Goal: Task Accomplishment & Management: Complete application form

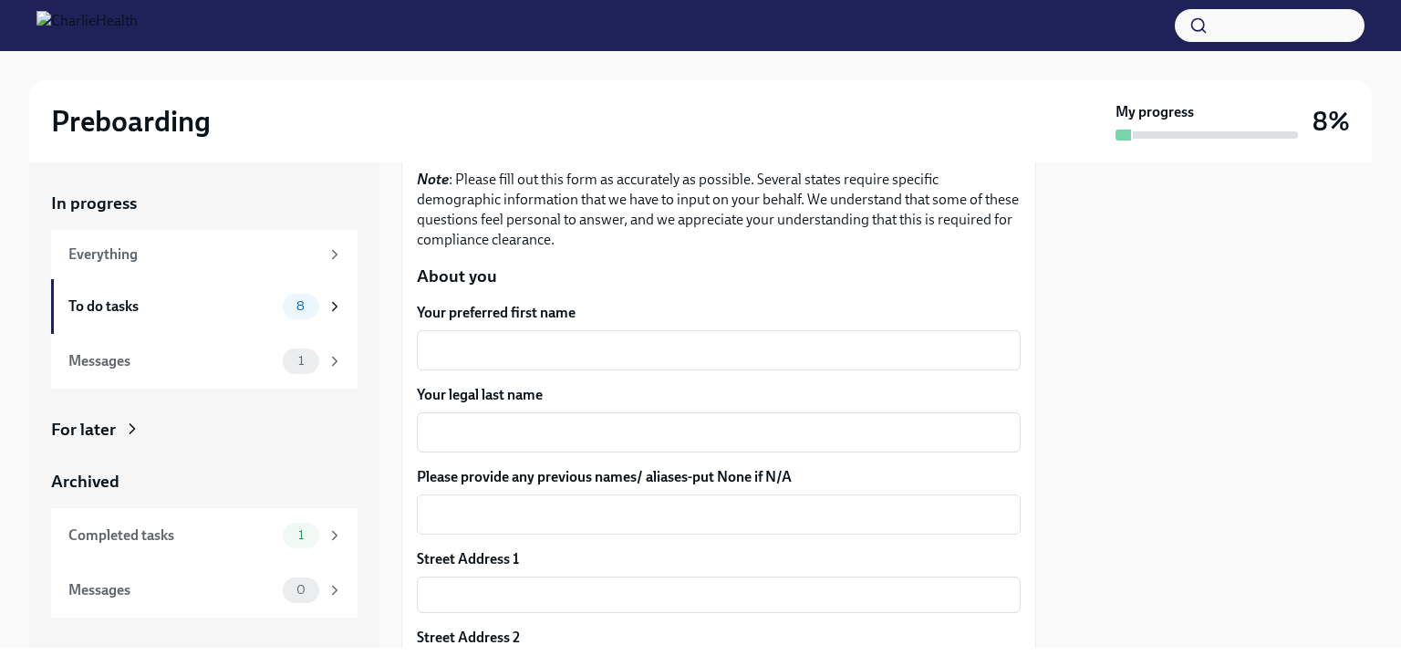
scroll to position [182, 0]
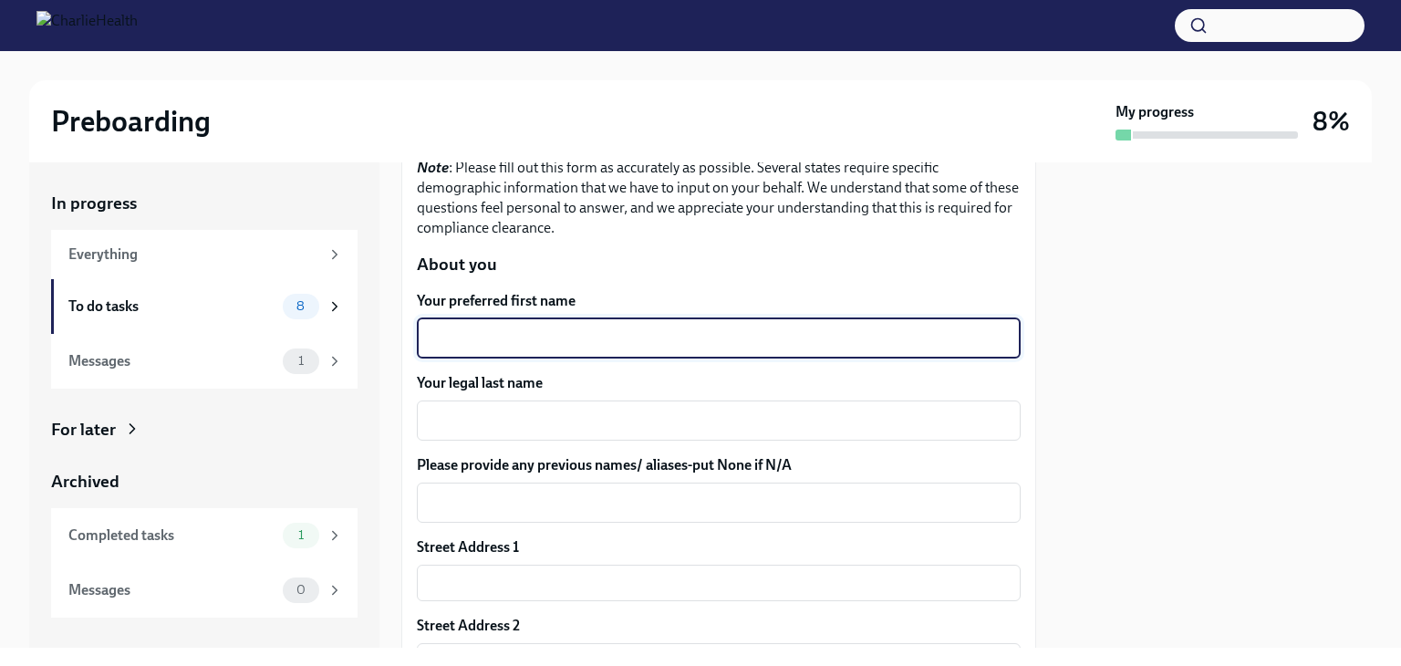
click at [628, 333] on textarea "Your preferred first name" at bounding box center [719, 338] width 582 height 22
type textarea "Shanece"
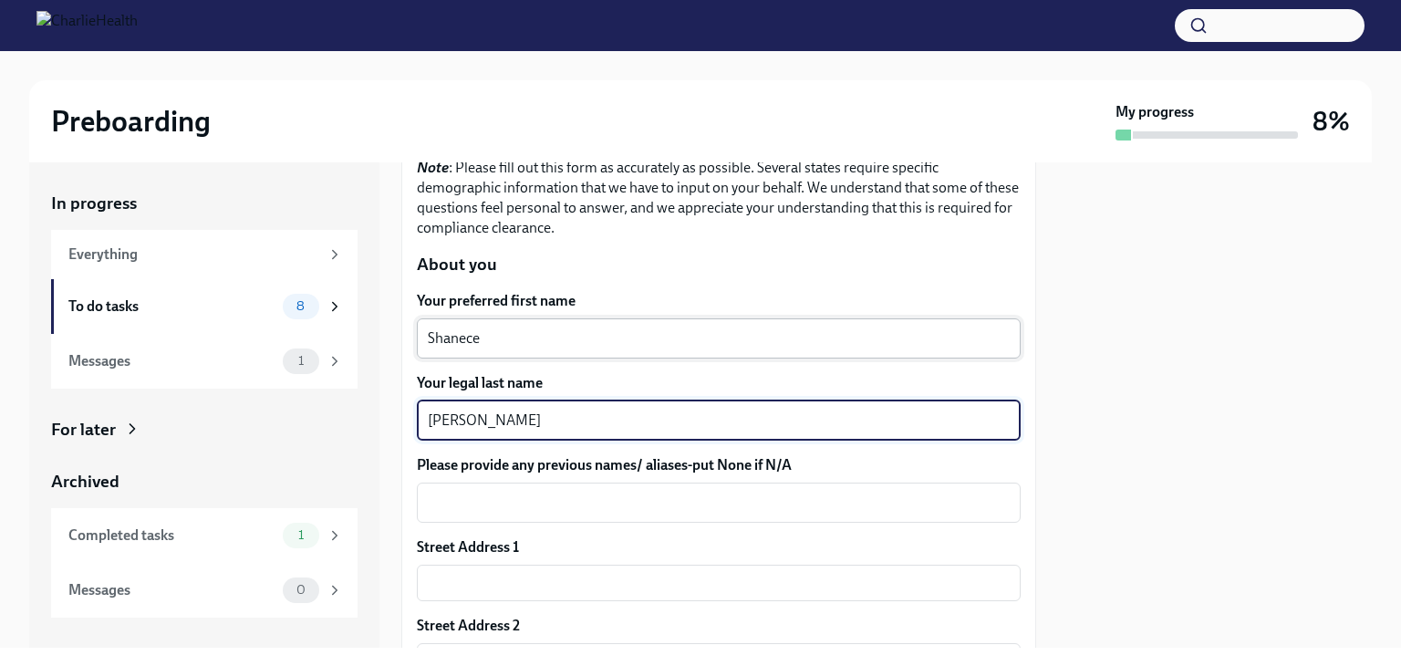
type textarea "[PERSON_NAME]"
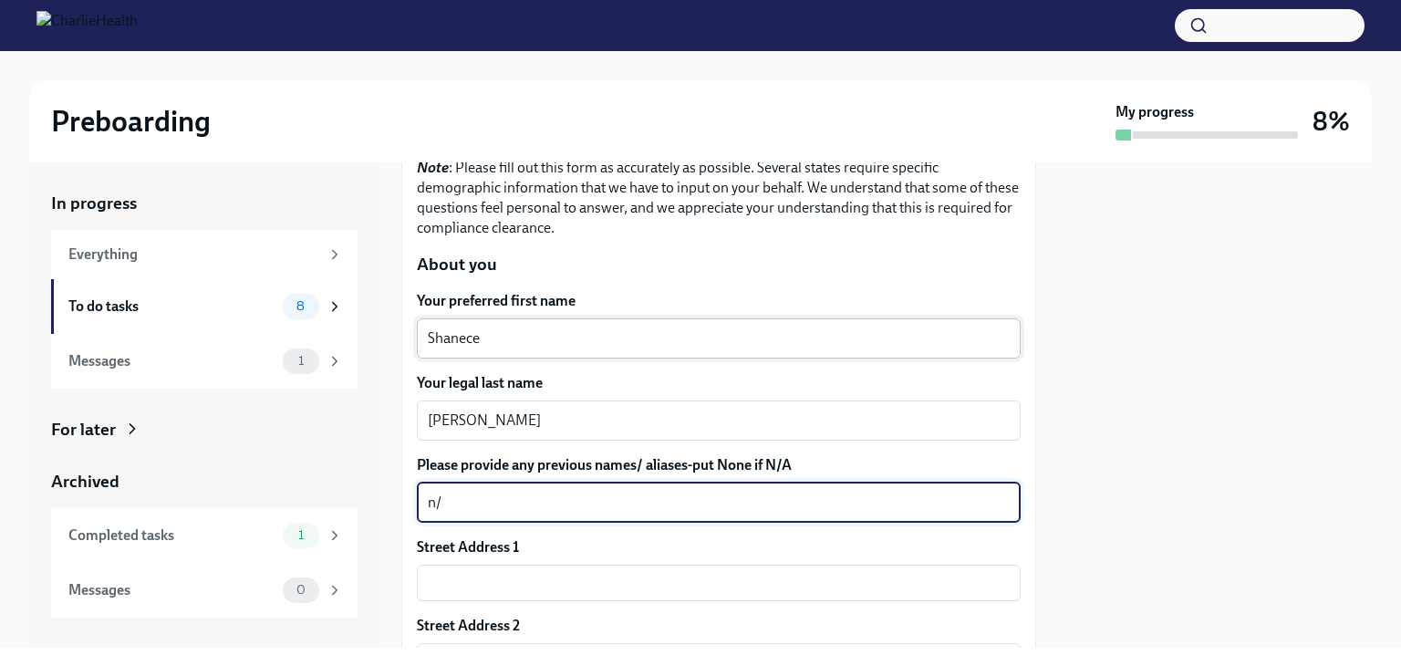
type textarea "n"
type textarea "N/A"
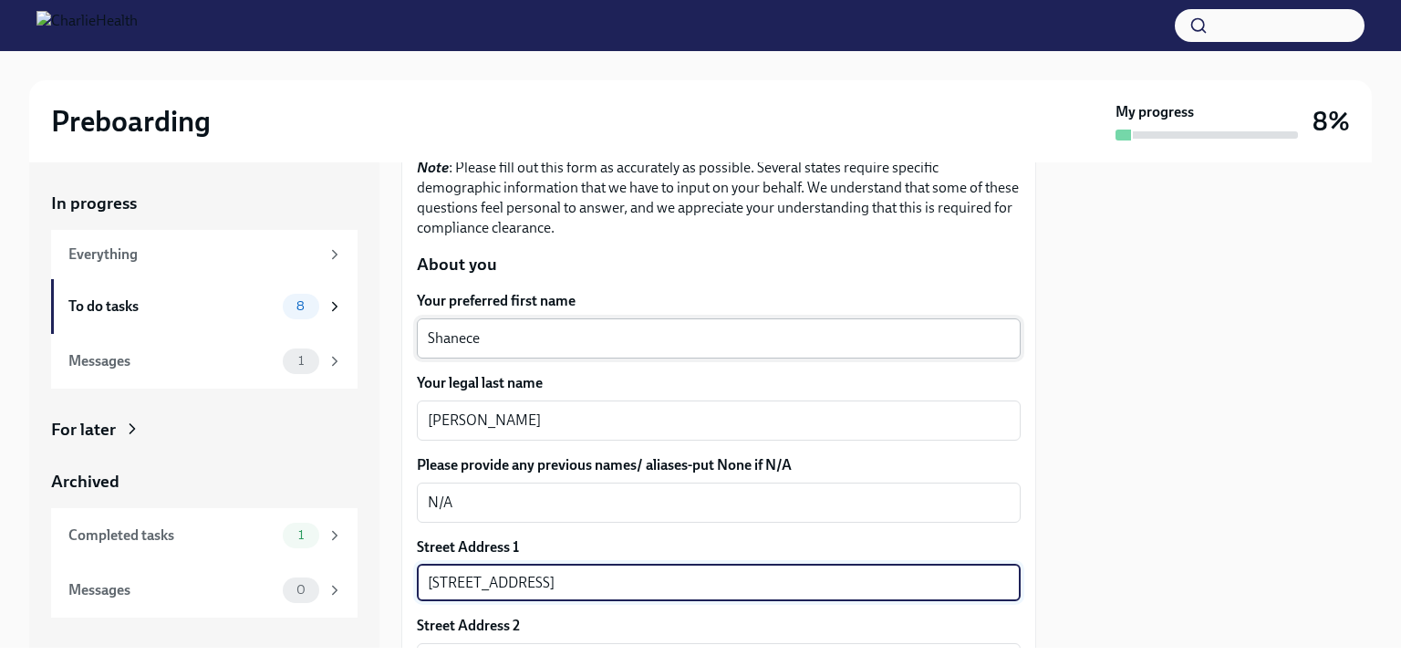
type input "[STREET_ADDRESS]"
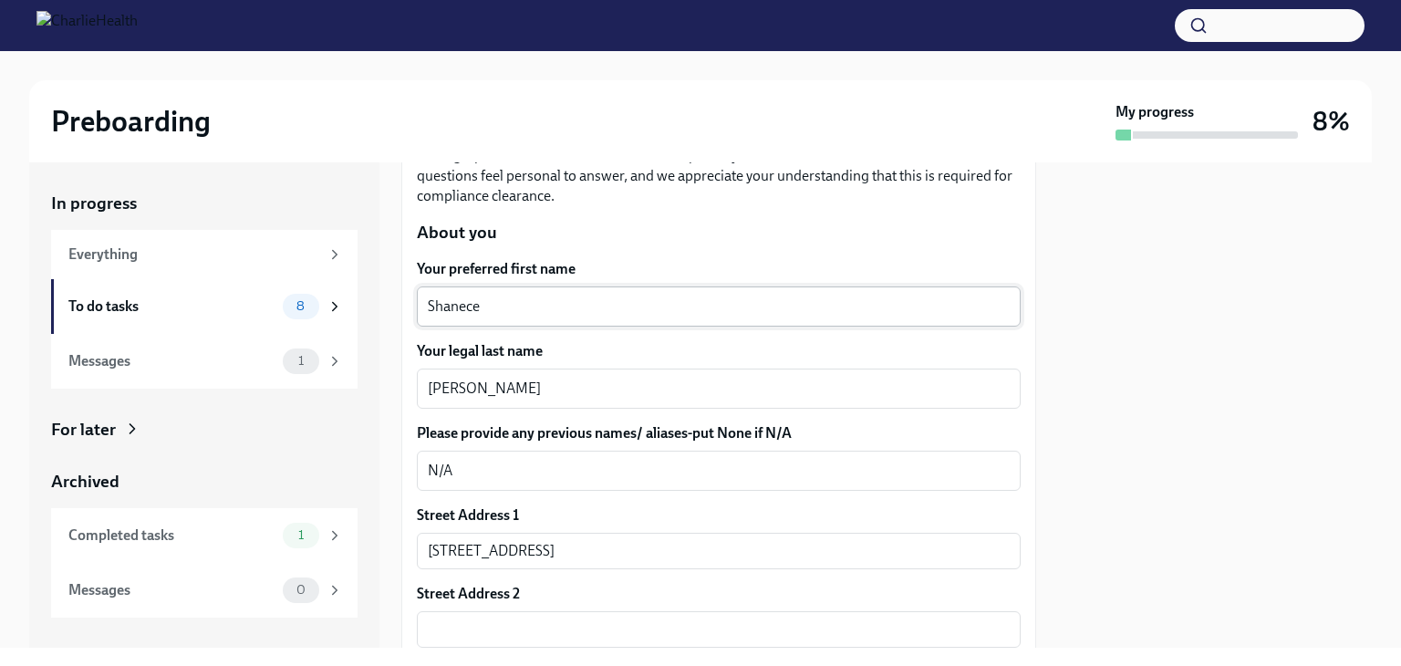
scroll to position [517, 0]
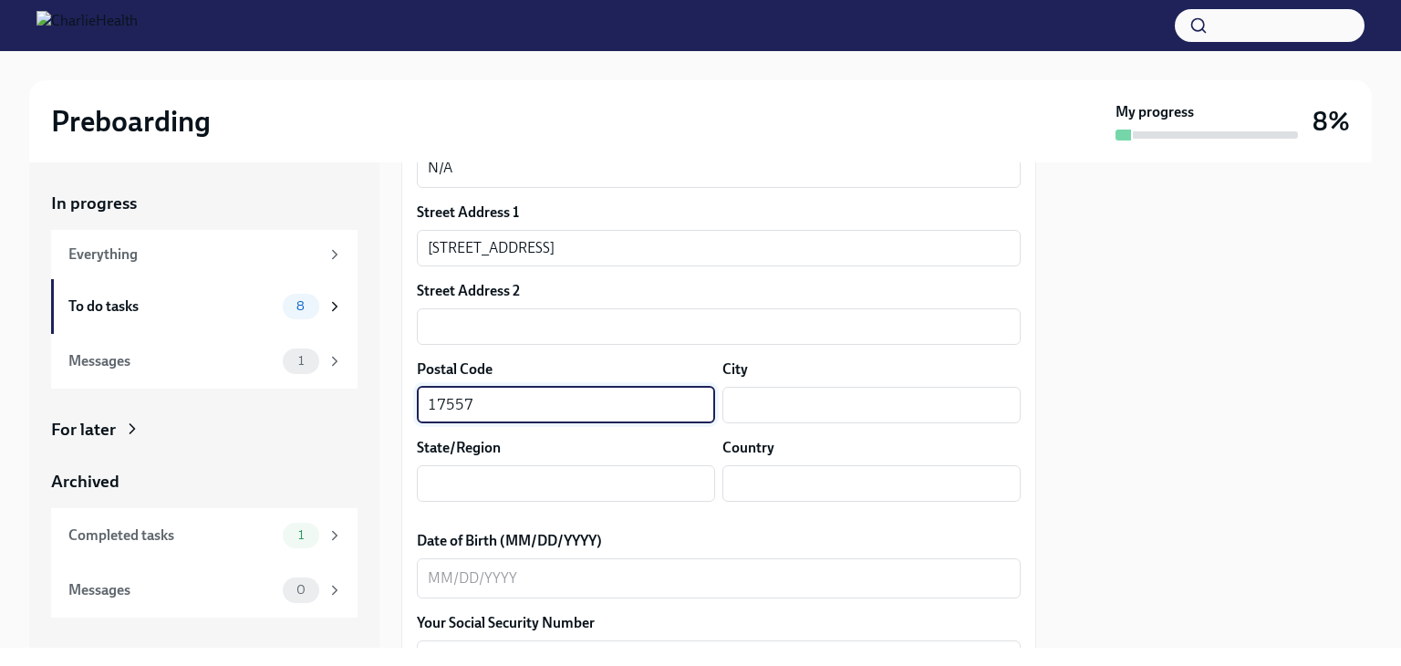
type input "17557"
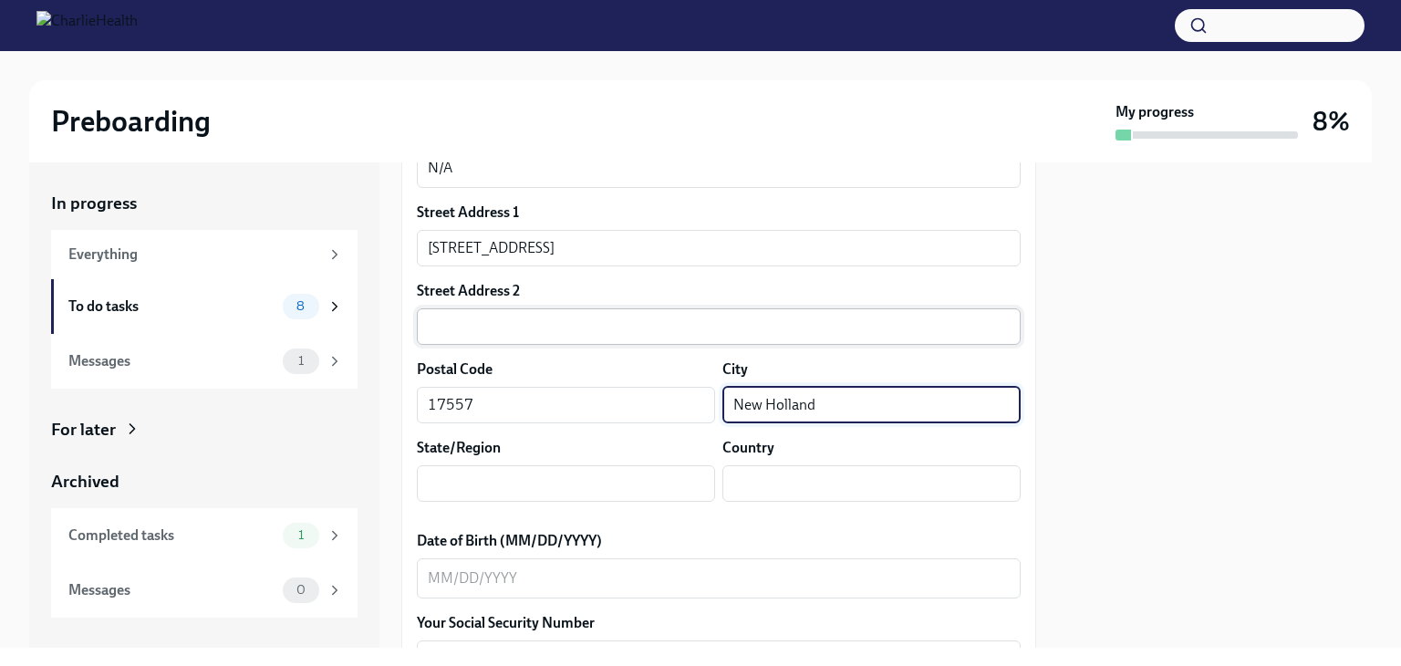
type input "New Holland"
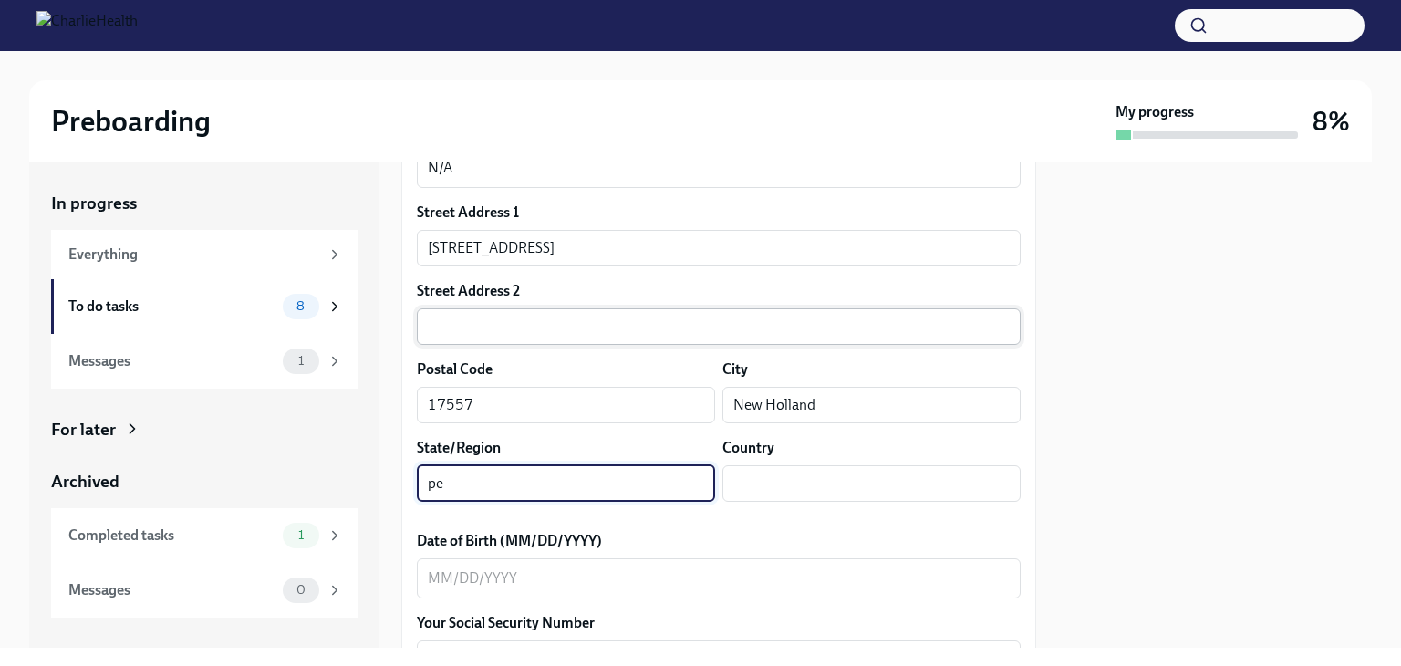
type input "p"
type input "Pa"
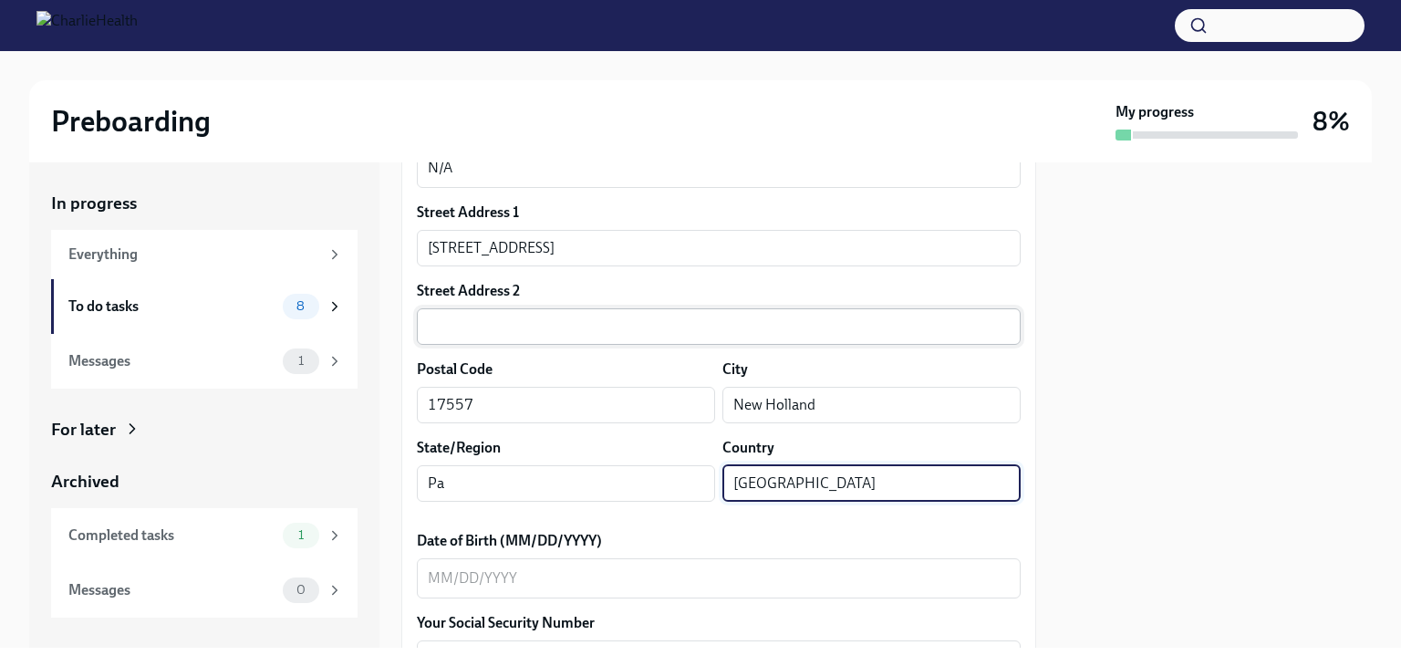
type input "[GEOGRAPHIC_DATA]"
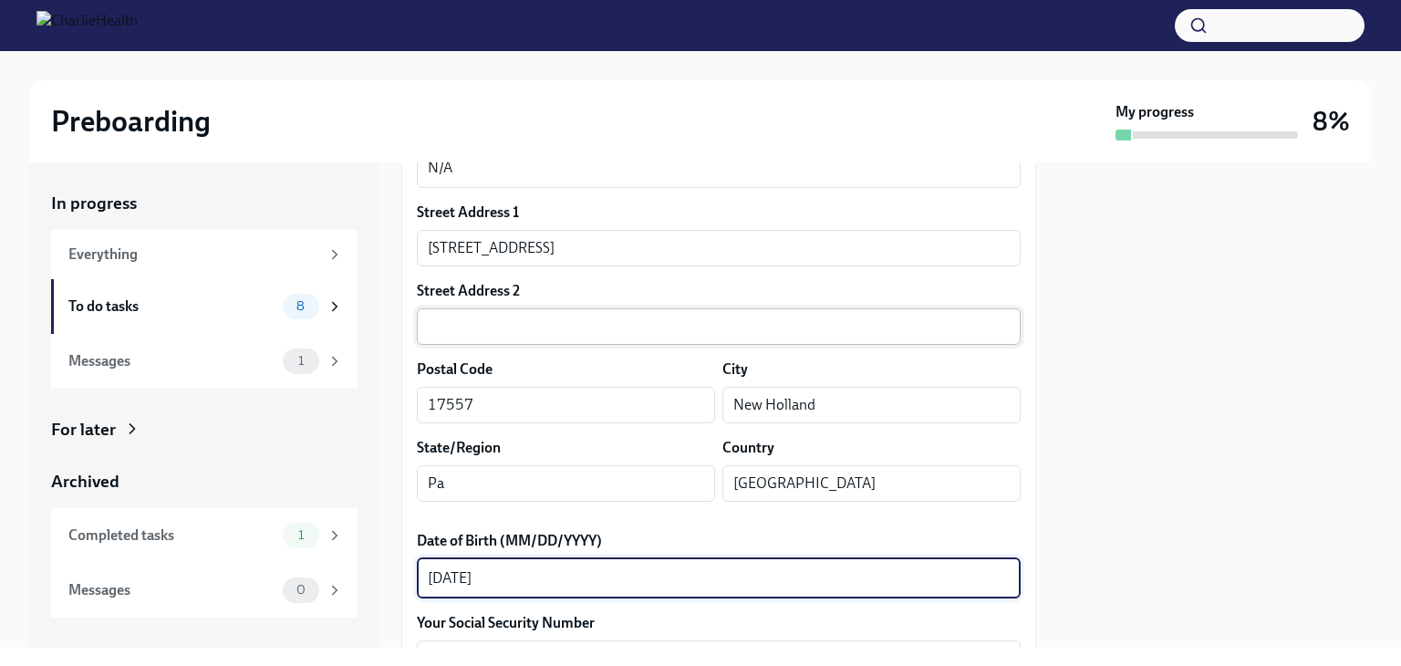
scroll to position [791, 0]
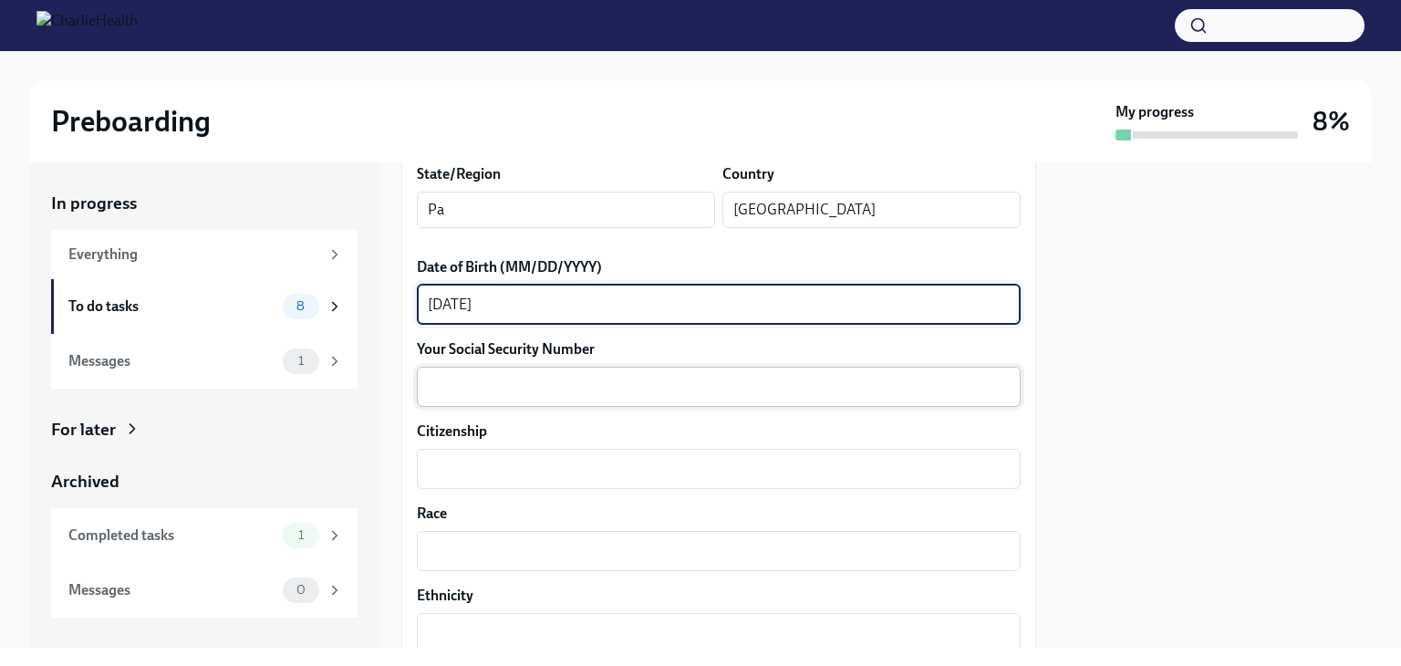
type textarea "[DATE]"
click at [561, 389] on textarea "Your Social Security Number" at bounding box center [719, 387] width 582 height 22
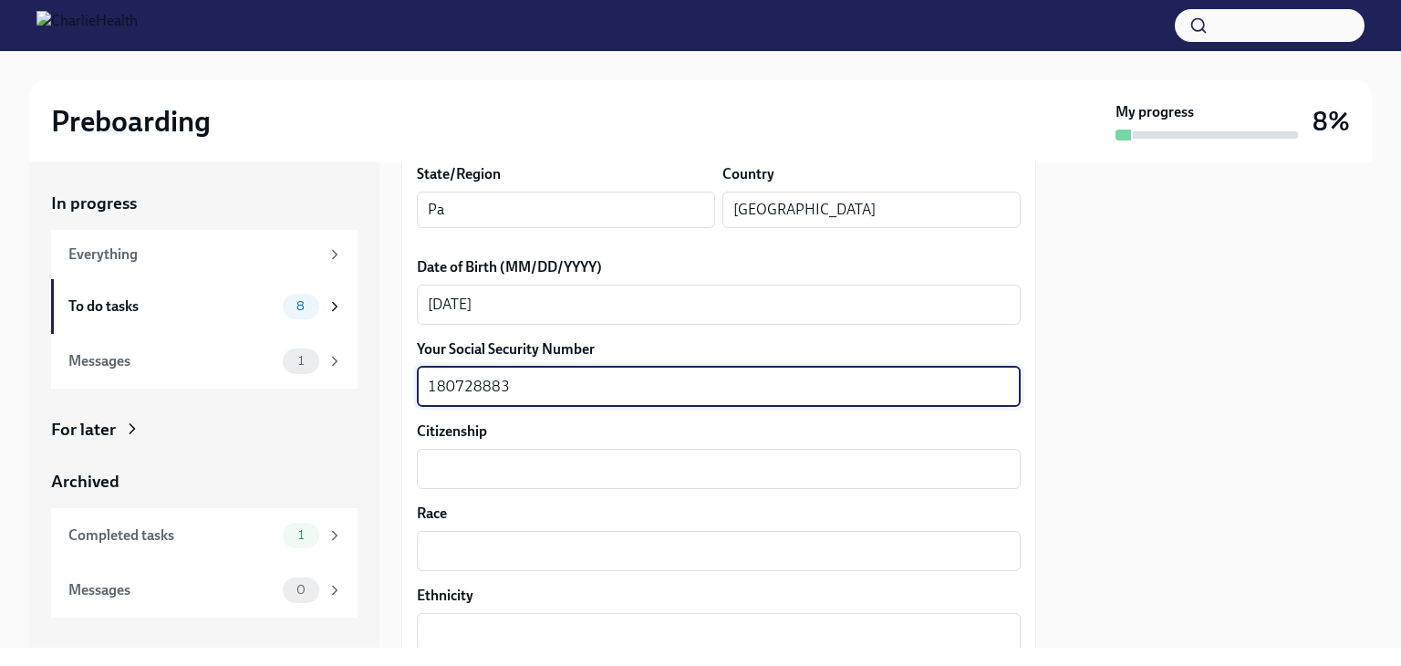
type textarea "180728883"
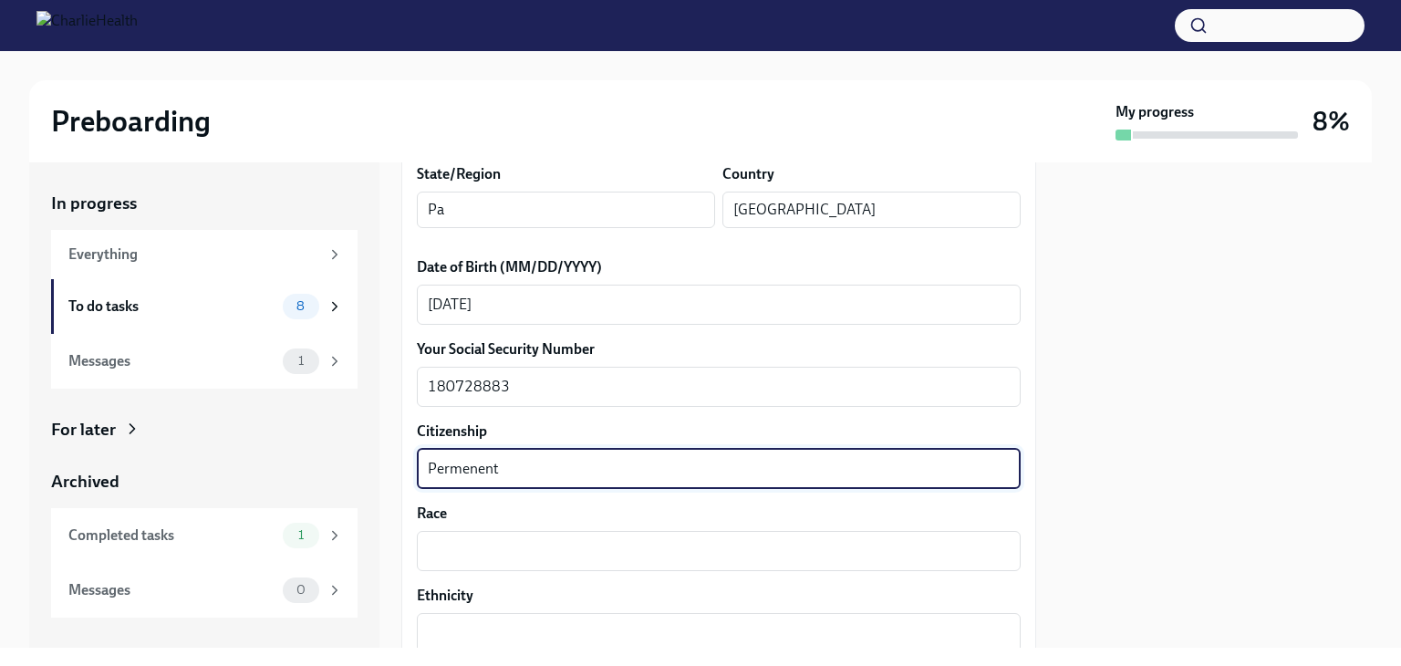
click at [460, 467] on textarea "Permenent" at bounding box center [719, 469] width 582 height 22
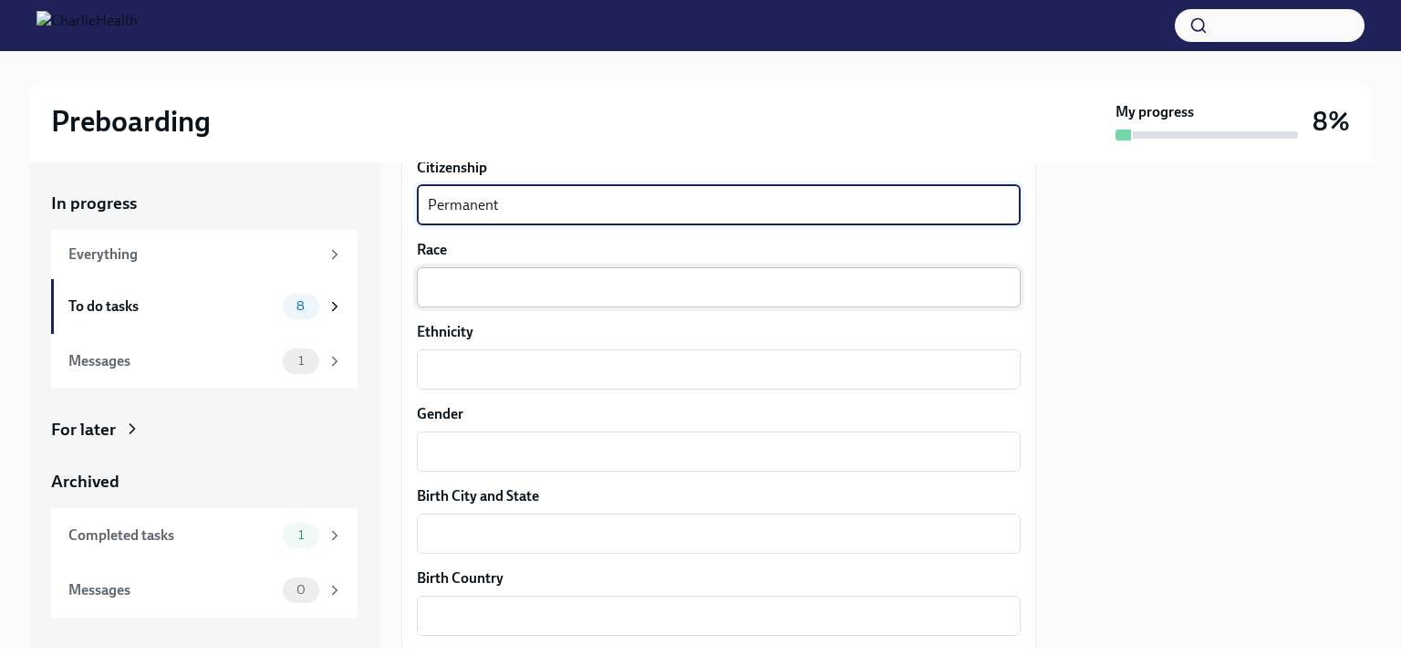
scroll to position [1064, 0]
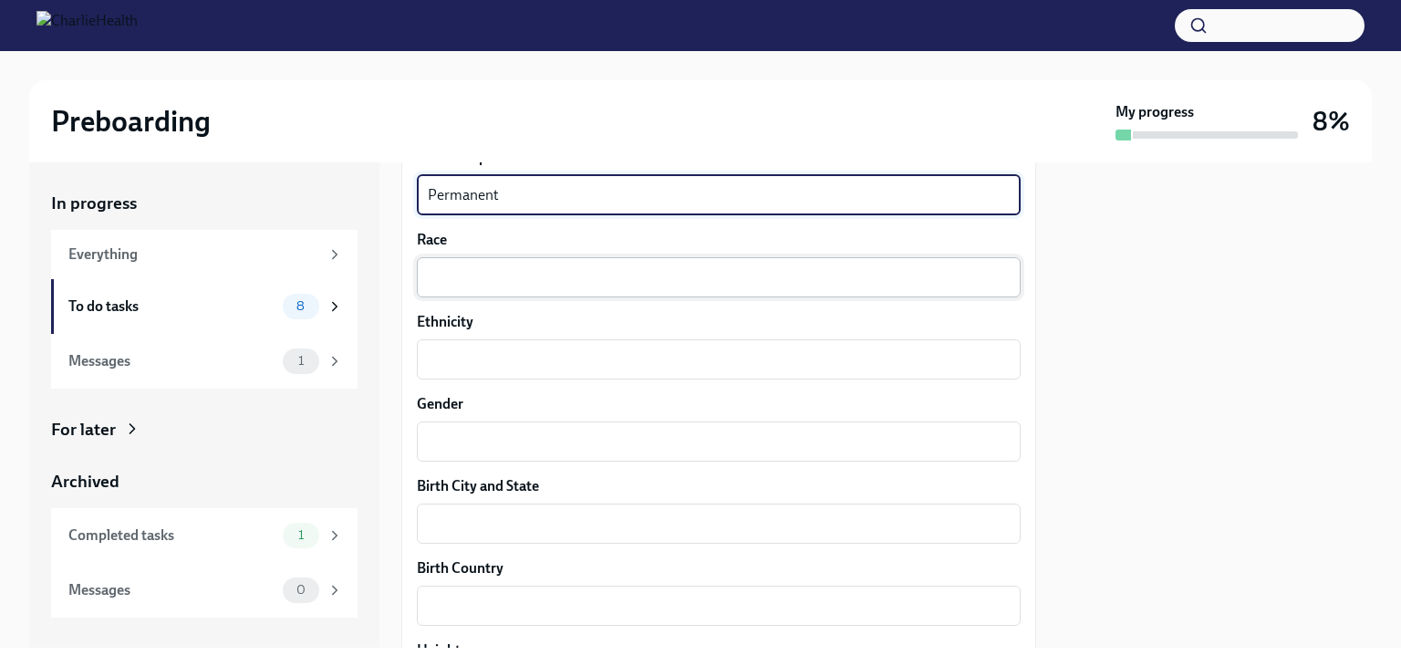
type textarea "Permanent"
click at [567, 264] on div "x ​" at bounding box center [719, 277] width 604 height 40
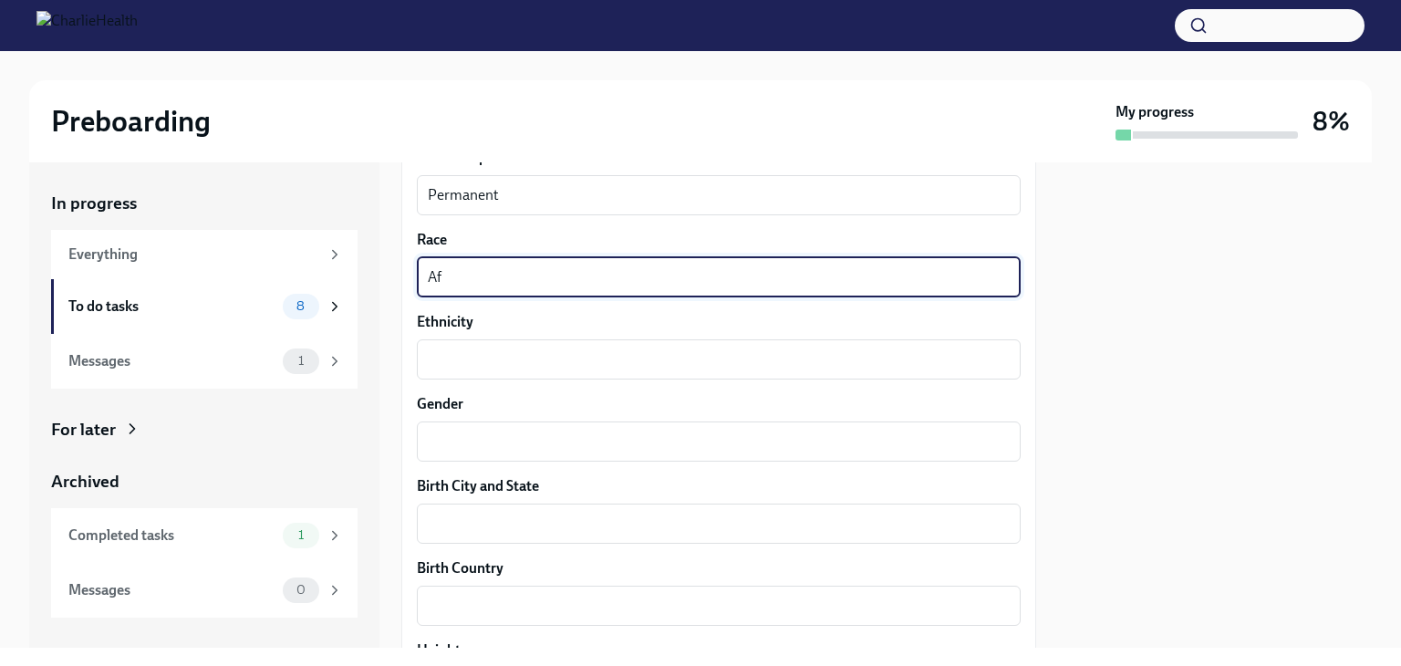
type textarea "A"
type textarea "Black"
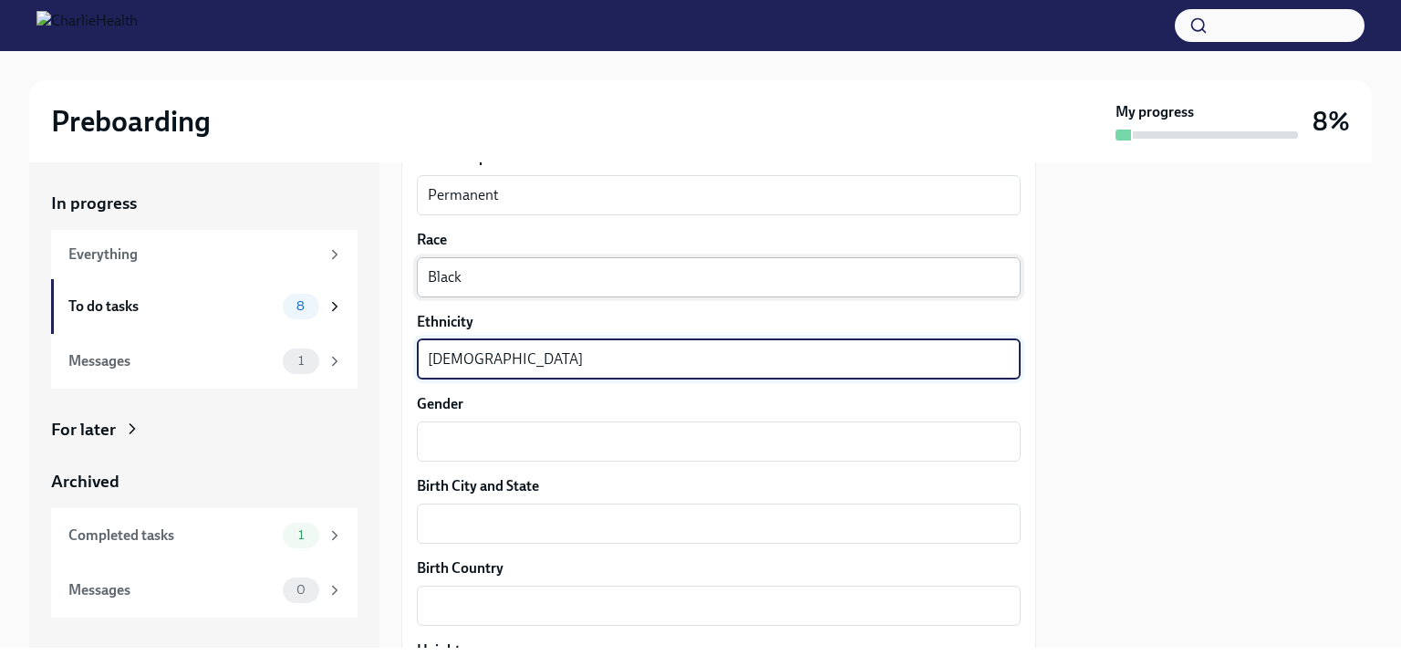
type textarea "[DEMOGRAPHIC_DATA]"
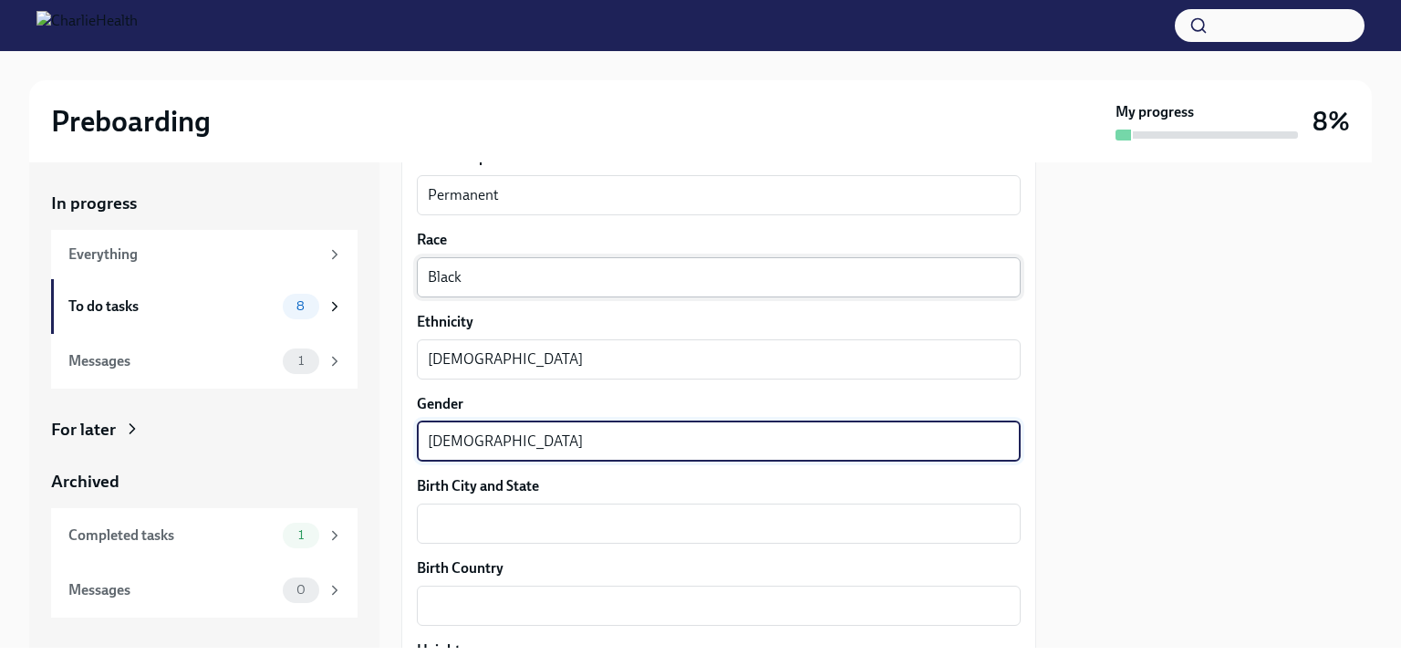
type textarea "[DEMOGRAPHIC_DATA]"
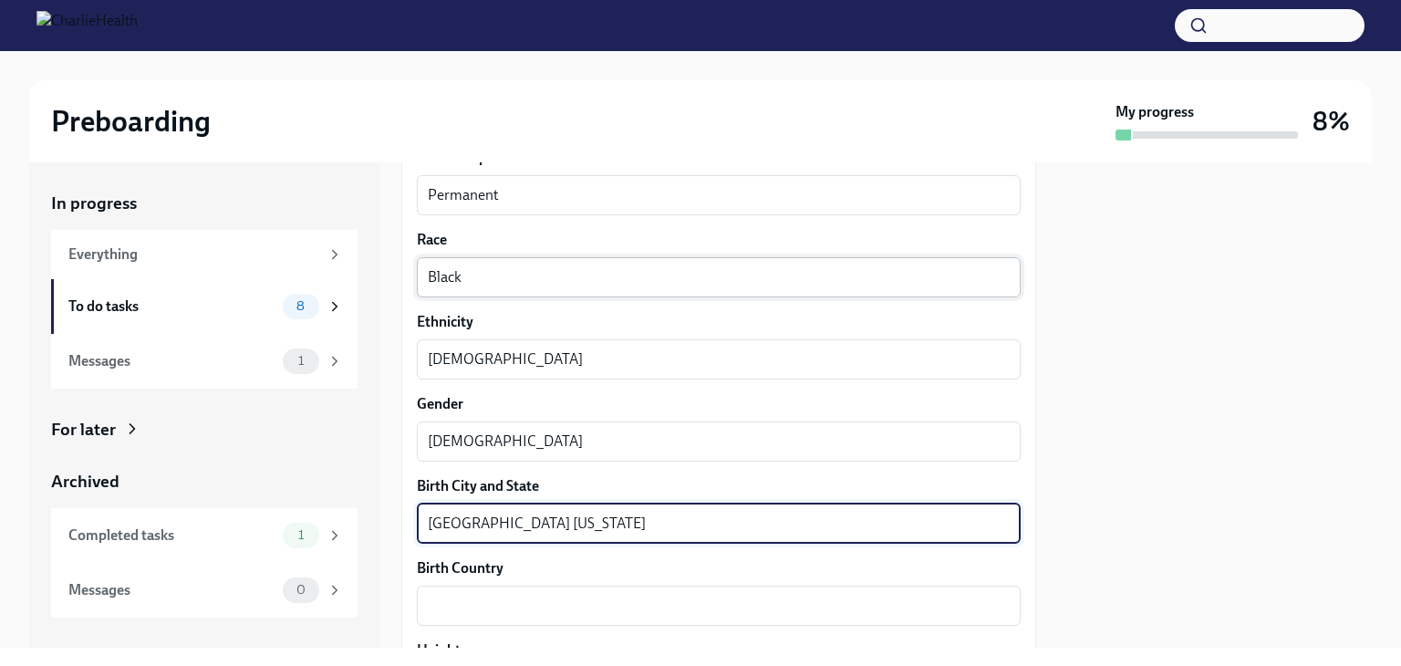
type textarea "[GEOGRAPHIC_DATA] [US_STATE]"
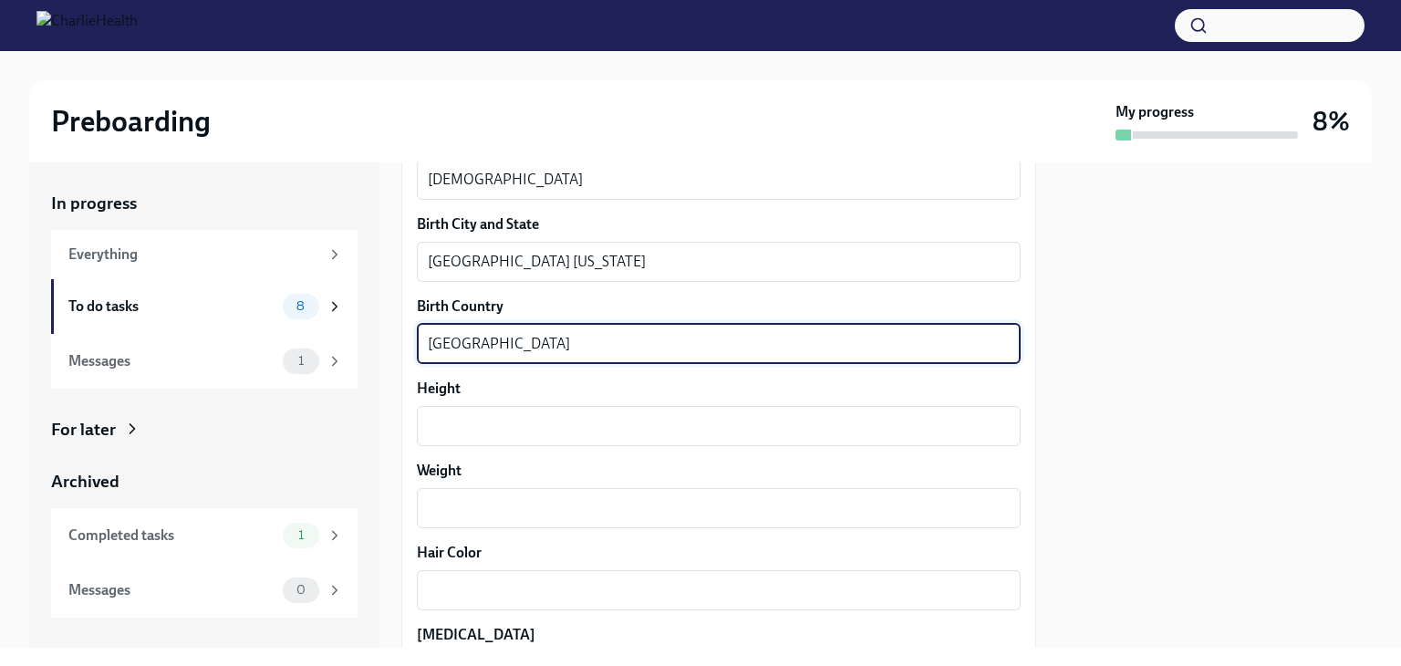
scroll to position [1338, 0]
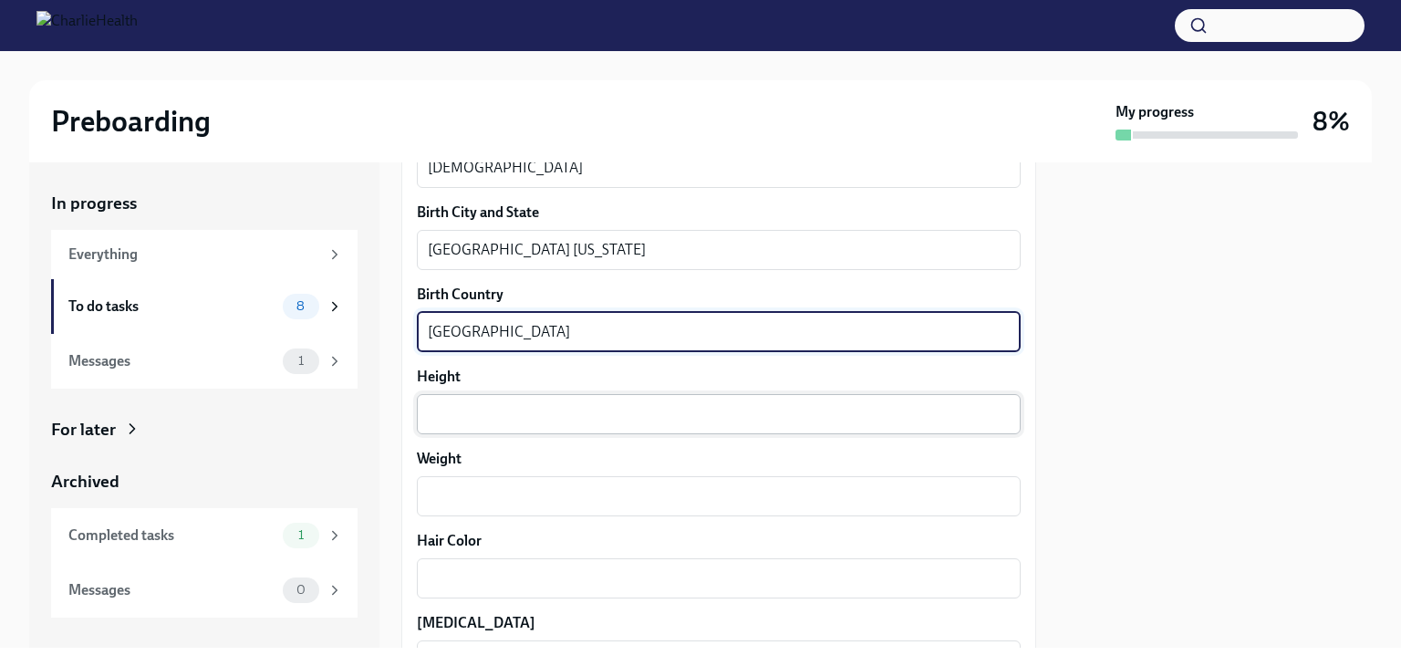
type textarea "[GEOGRAPHIC_DATA]"
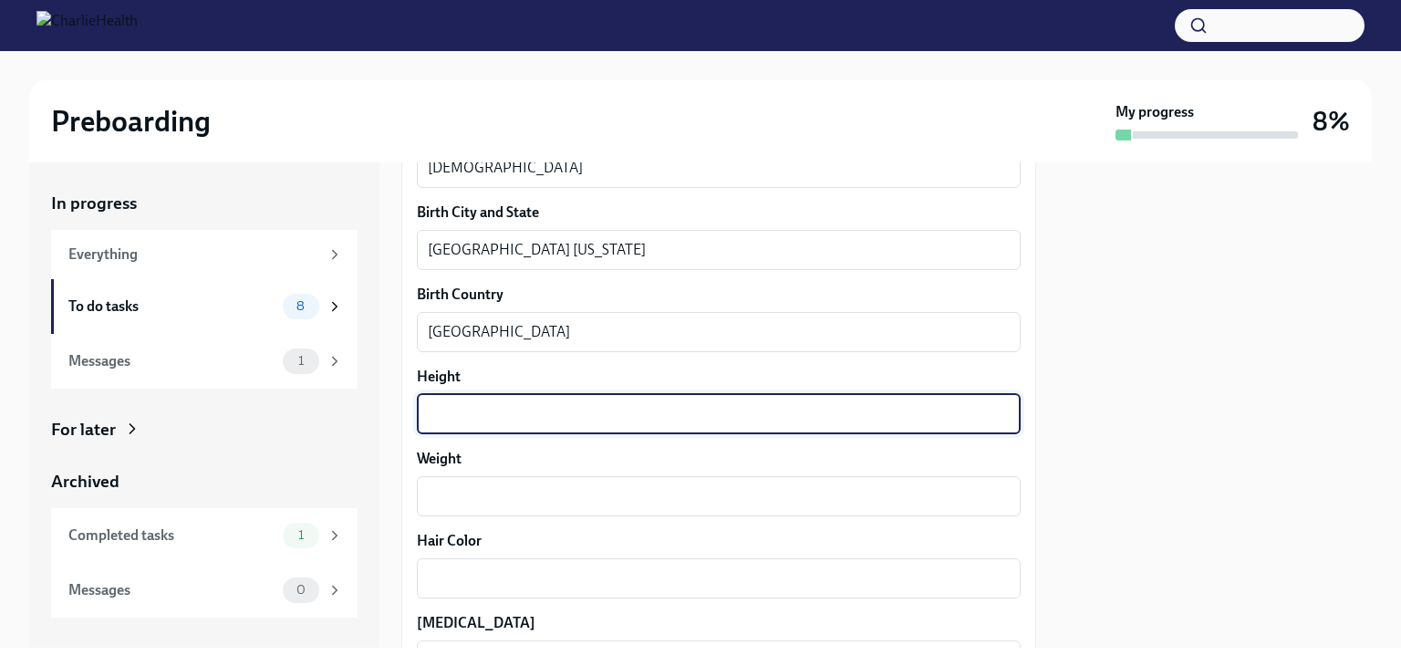
click at [597, 410] on textarea "Height" at bounding box center [719, 414] width 582 height 22
type textarea "5'3""
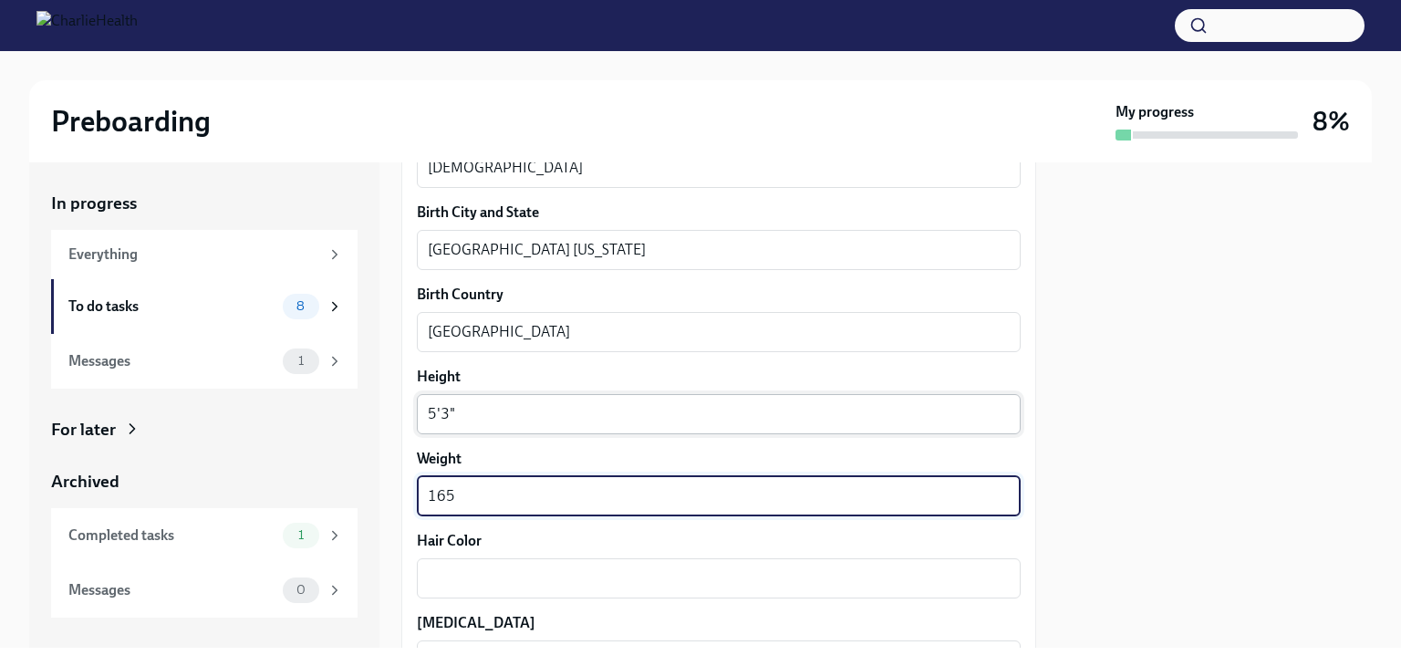
type textarea "165"
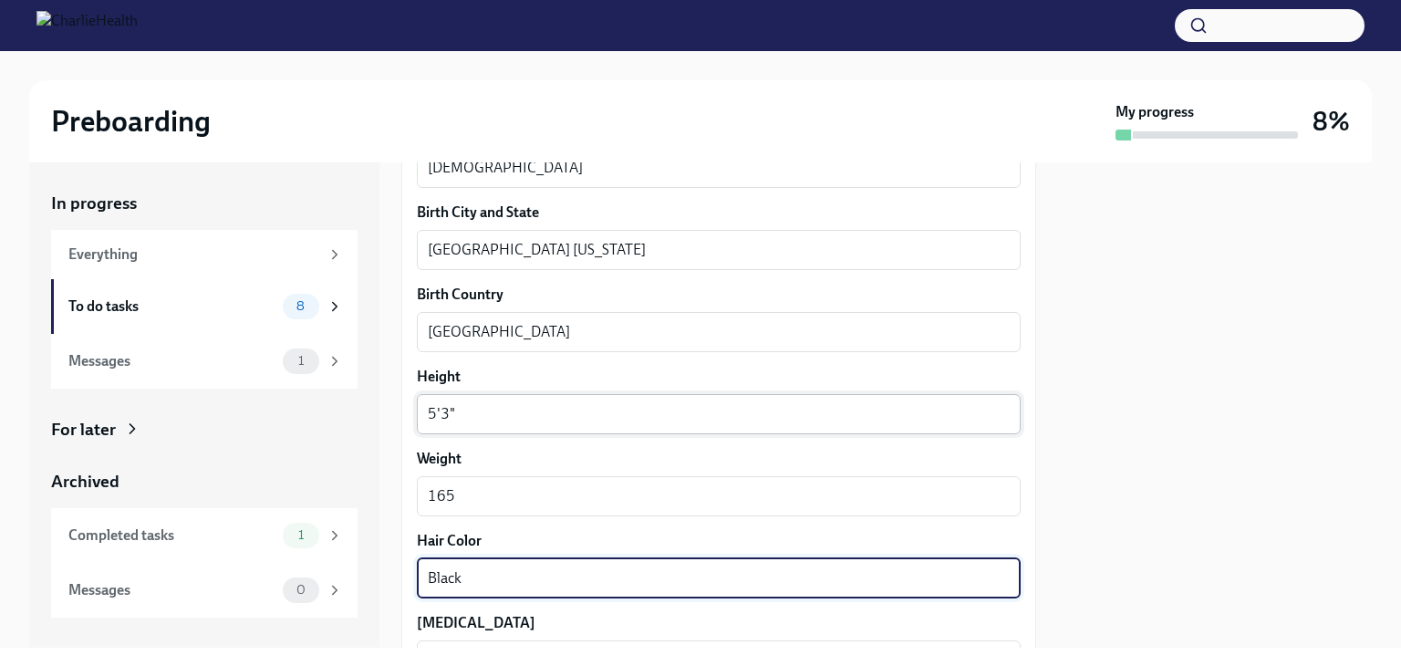
type textarea "Black"
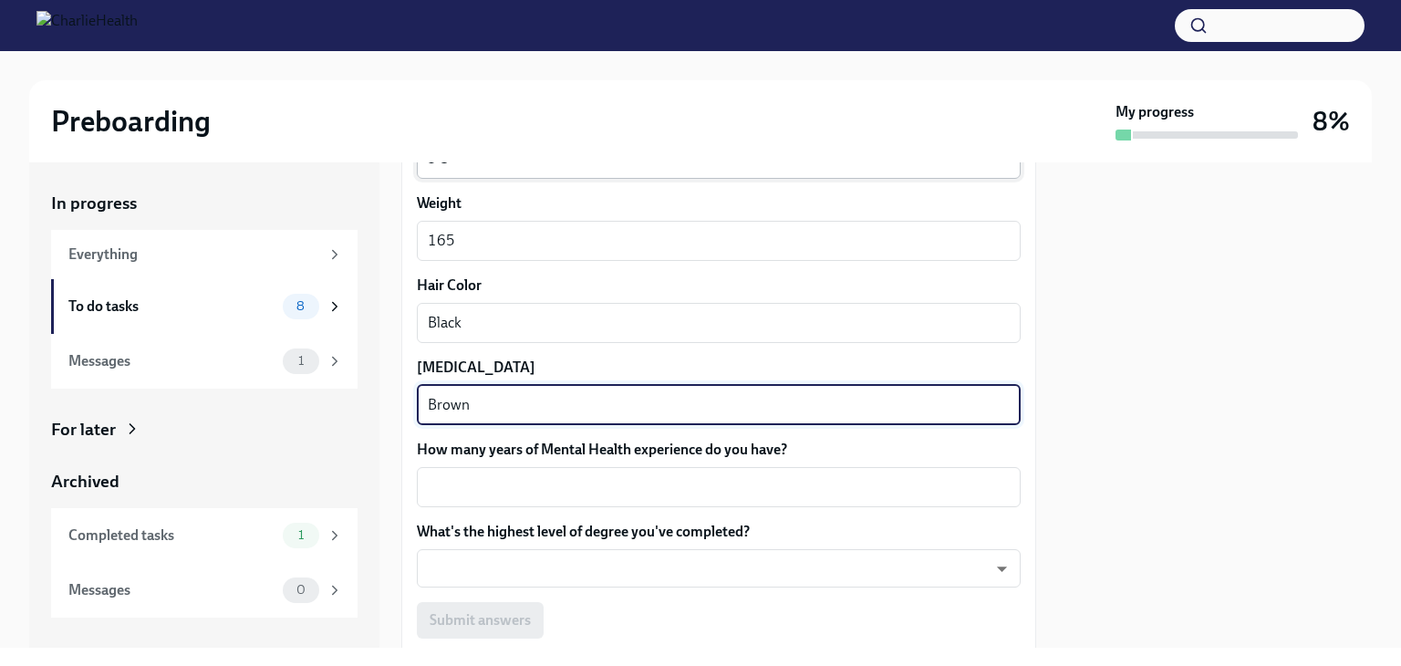
type textarea "Brown"
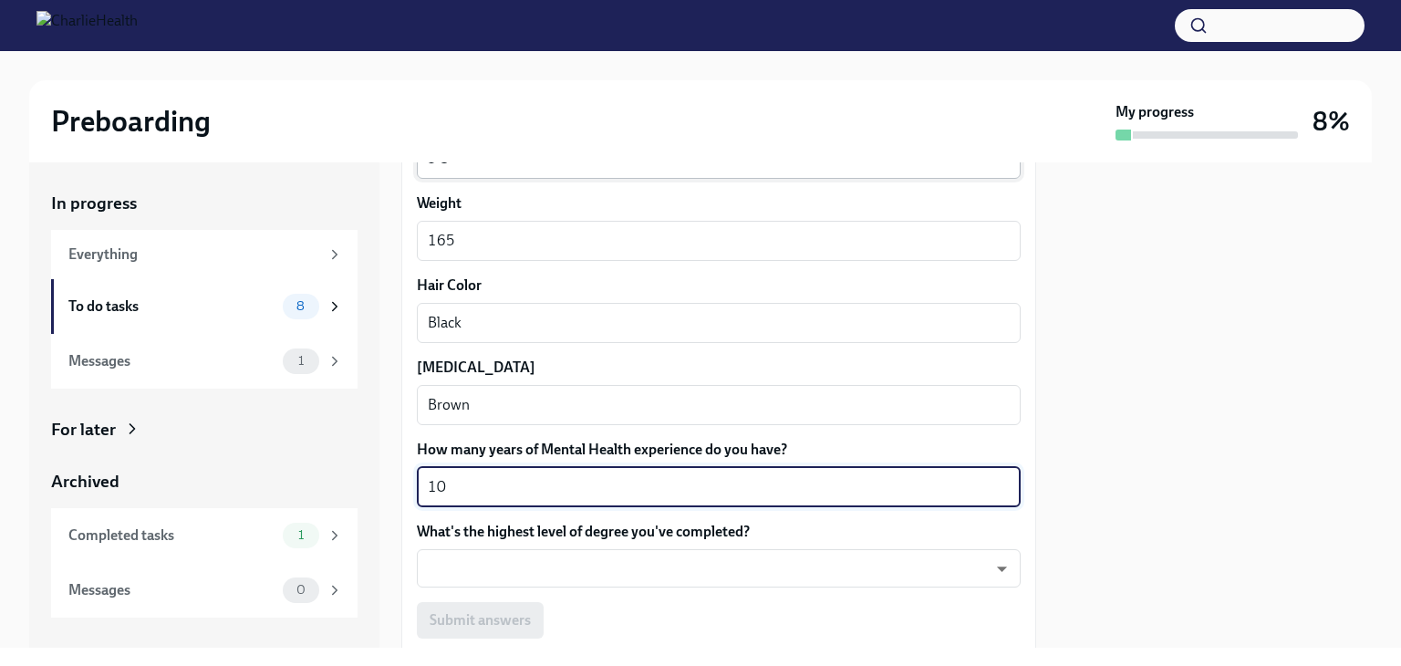
type textarea "10"
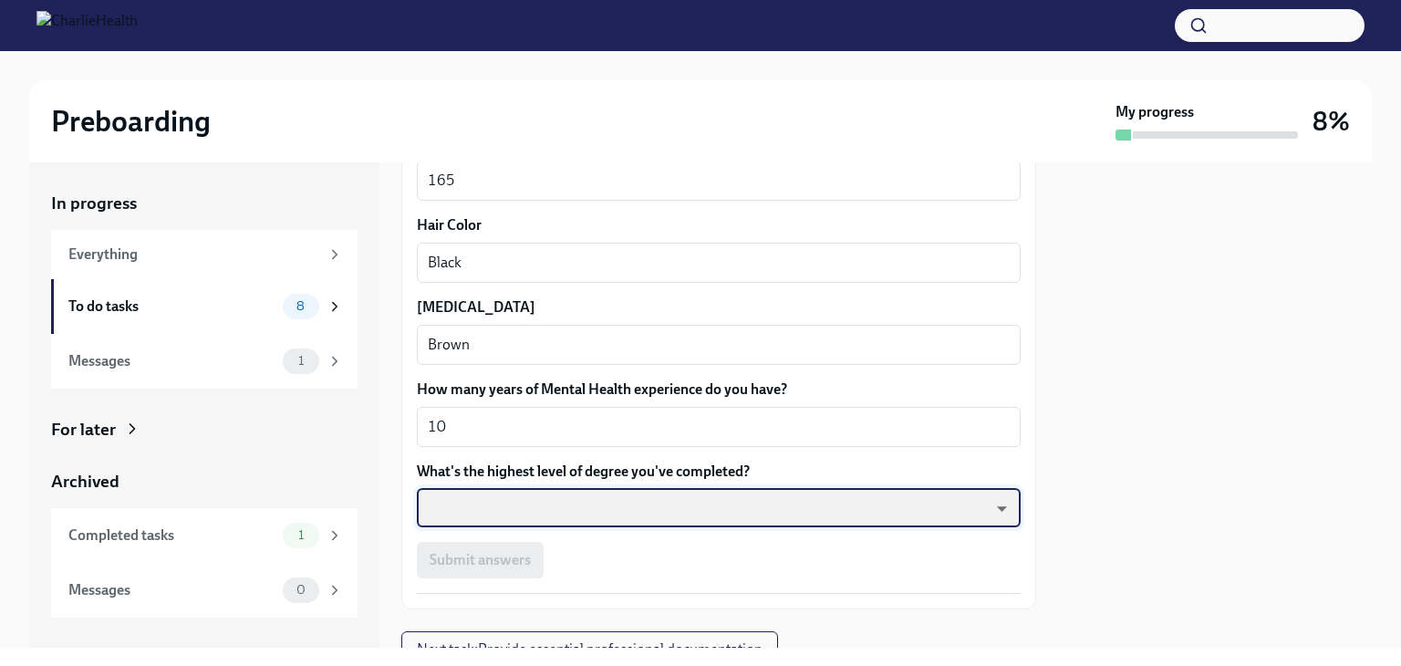
scroll to position [1685, 0]
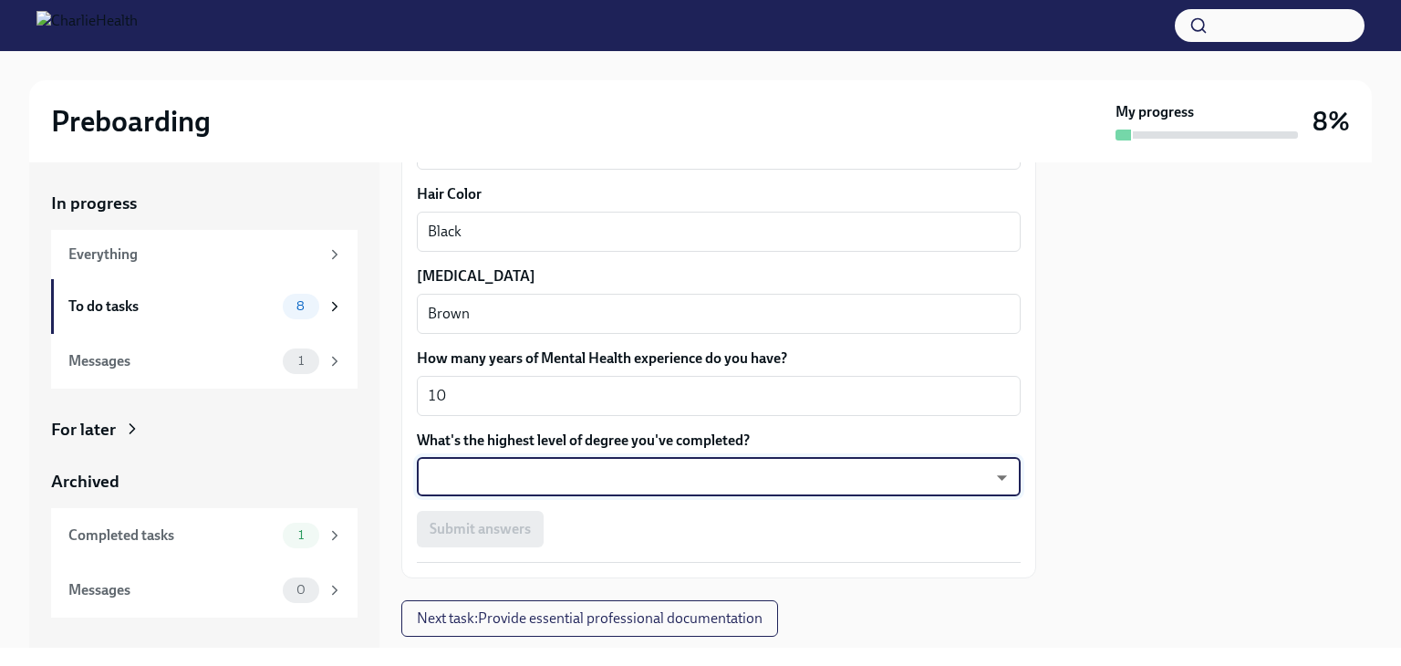
click at [701, 483] on body "Preboarding My progress 8% In progress Everything To do tasks 8 Messages 1 For …" at bounding box center [700, 333] width 1401 height 666
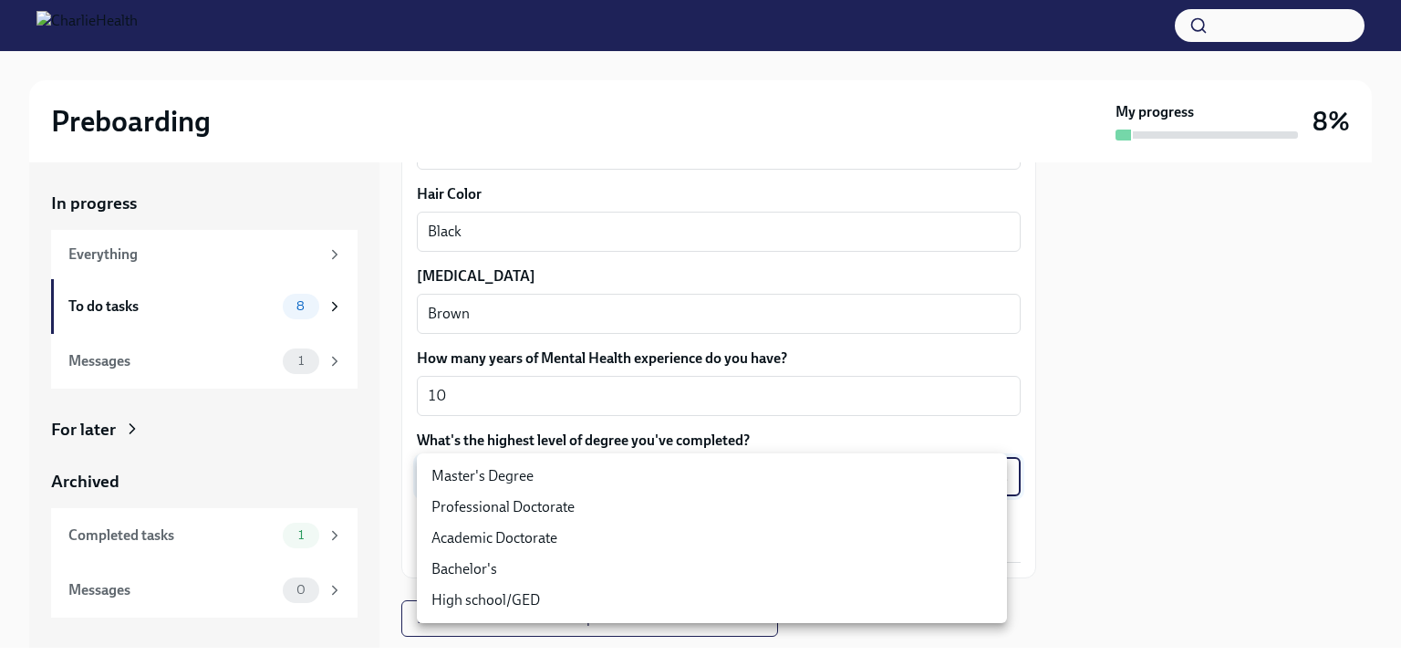
click at [697, 477] on li "Master's Degree" at bounding box center [712, 476] width 590 height 31
type input "2vBr-ghkD"
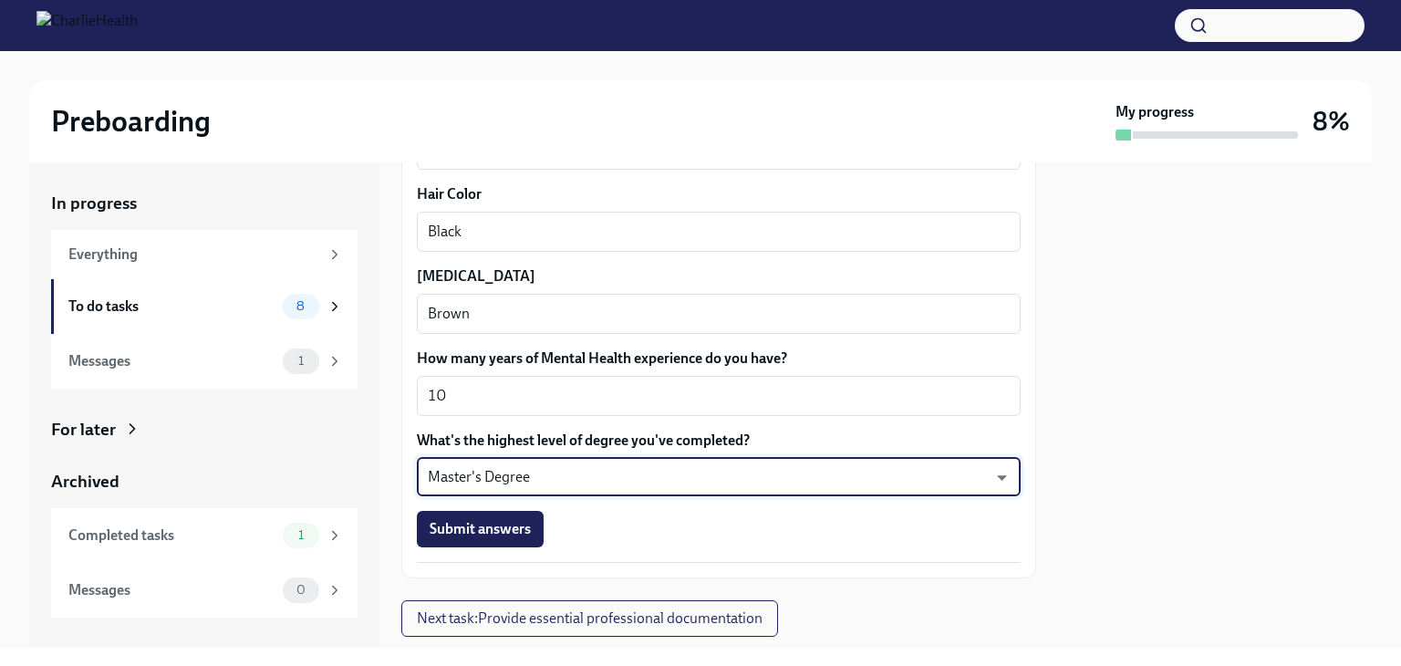
click at [728, 477] on body "Preboarding My progress 8% In progress Everything To do tasks 8 Messages 1 For …" at bounding box center [700, 333] width 1401 height 666
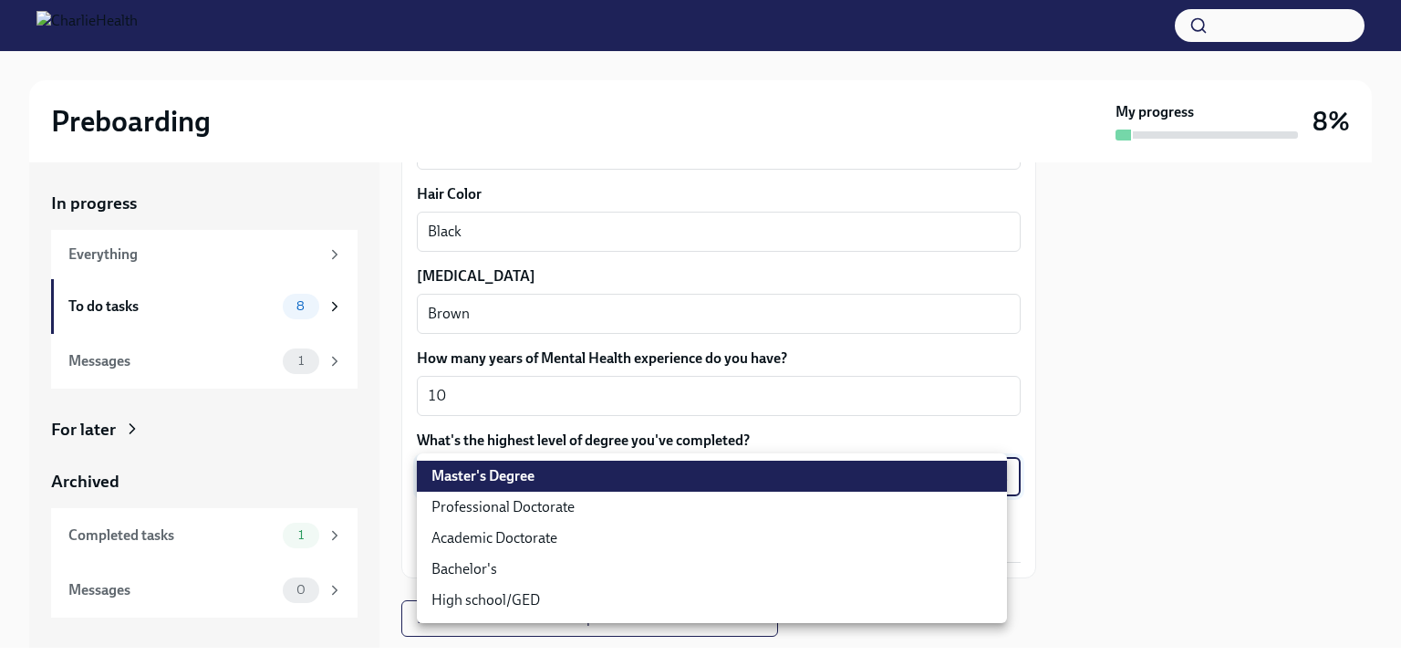
click at [728, 477] on li "Master's Degree" at bounding box center [712, 476] width 590 height 31
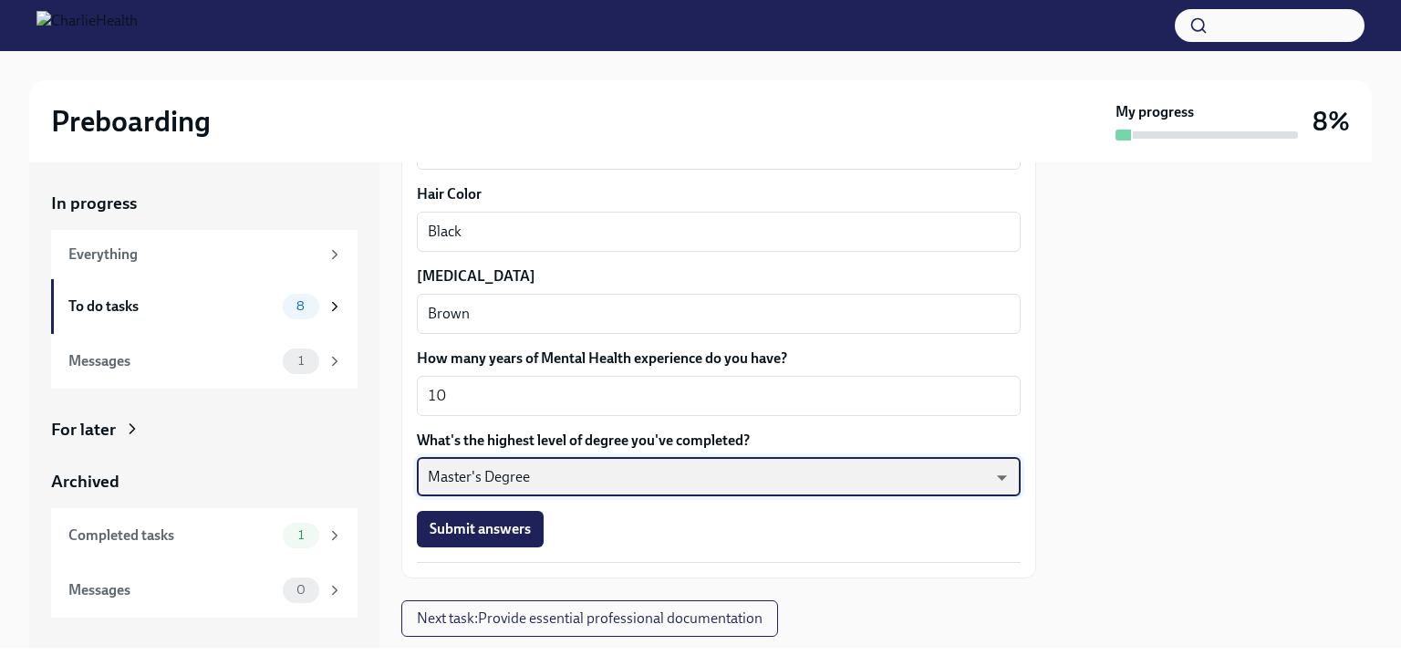
scroll to position [1731, 0]
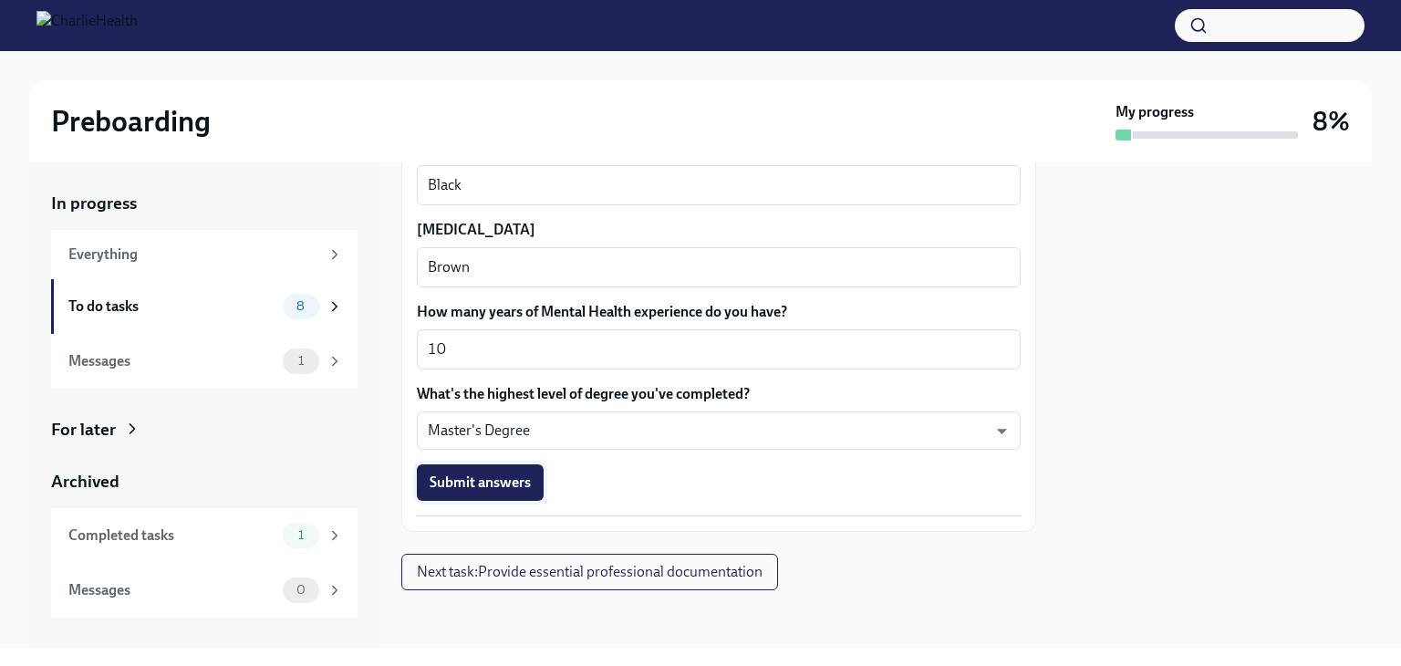
click at [510, 497] on button "Submit answers" at bounding box center [480, 482] width 127 height 36
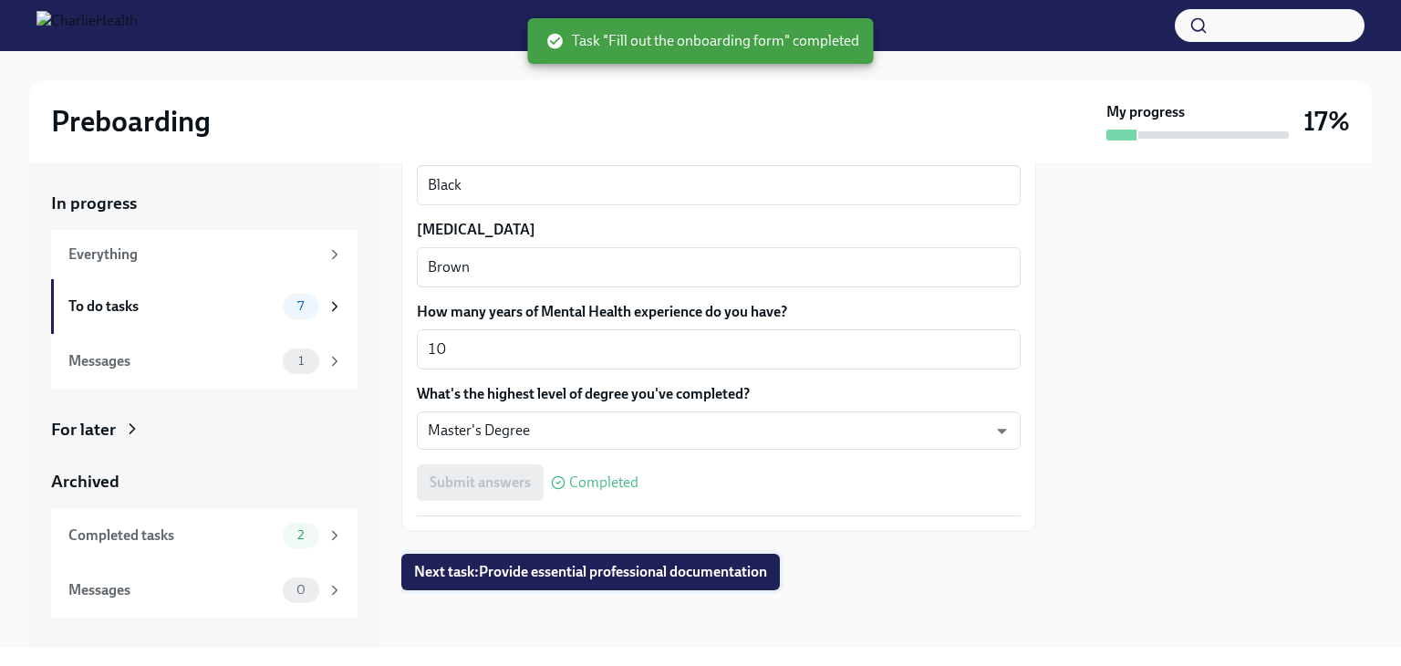
click at [756, 570] on span "Next task : Provide essential professional documentation" at bounding box center [590, 572] width 353 height 18
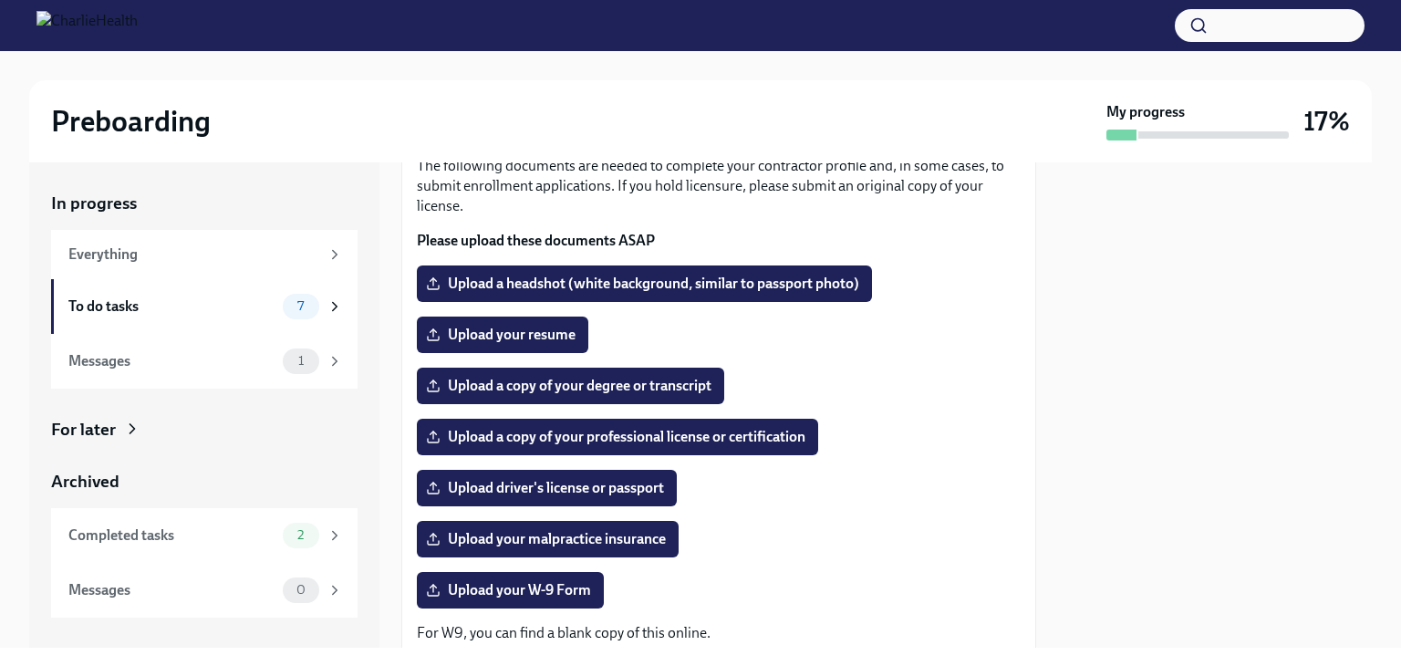
scroll to position [51, 0]
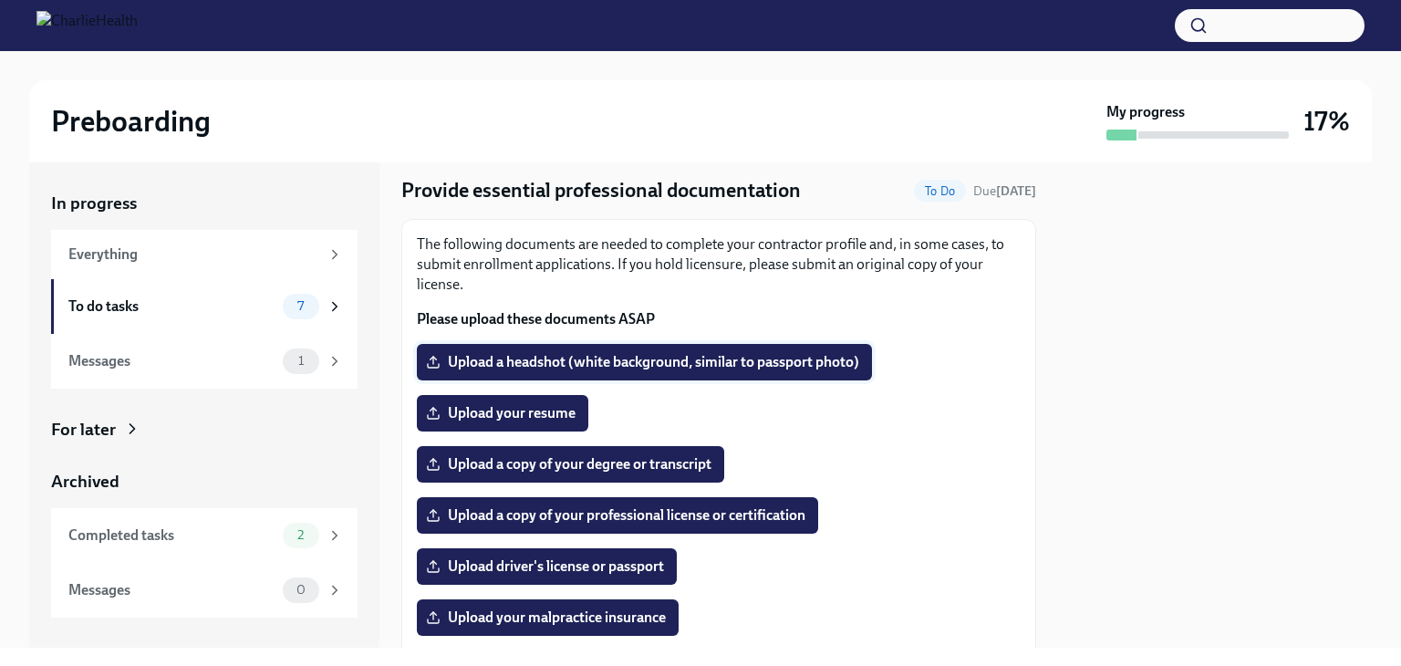
click at [783, 359] on span "Upload a headshot (white background, similar to passport photo)" at bounding box center [645, 362] width 430 height 18
click at [0, 0] on input "Upload a headshot (white background, similar to passport photo)" at bounding box center [0, 0] width 0 height 0
click at [562, 410] on span "Upload your resume" at bounding box center [503, 413] width 146 height 18
click at [0, 0] on input "Upload your resume" at bounding box center [0, 0] width 0 height 0
click at [675, 460] on span "Upload a copy of your degree or transcript" at bounding box center [571, 464] width 282 height 18
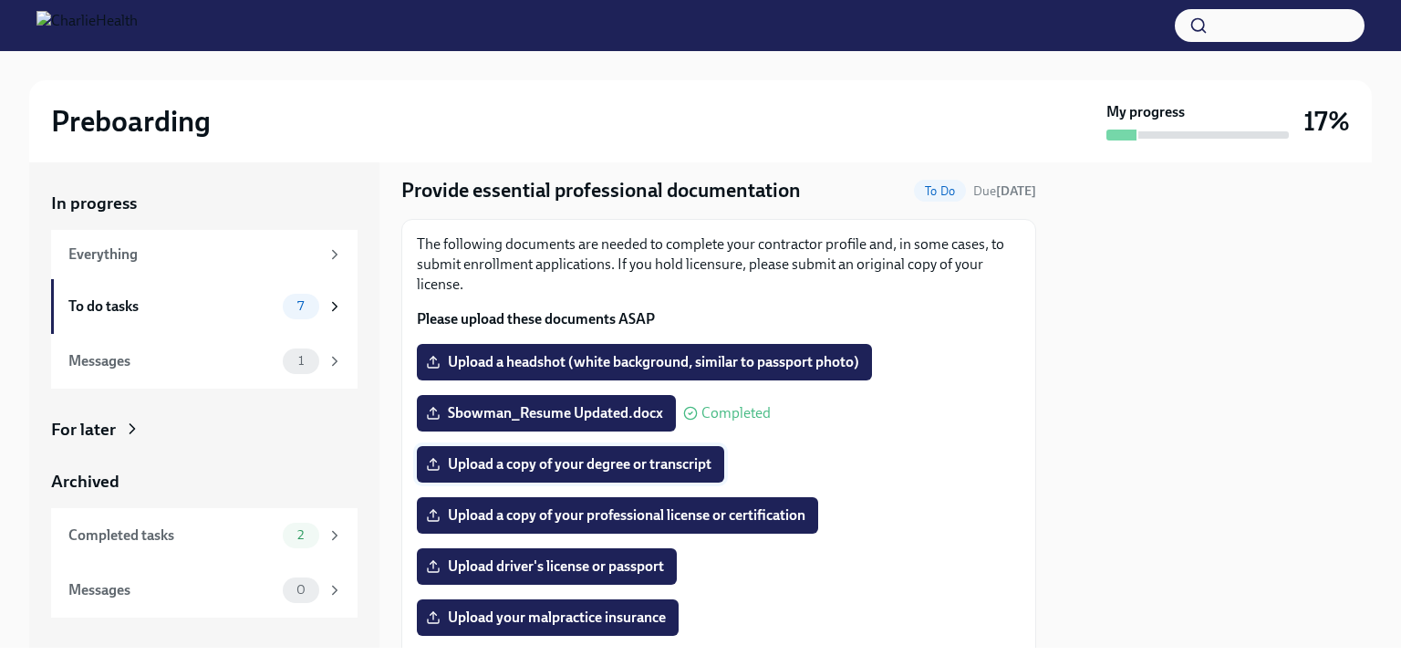
click at [0, 0] on input "Upload a copy of your degree or transcript" at bounding box center [0, 0] width 0 height 0
click at [659, 511] on span "Upload a copy of your professional license or certification" at bounding box center [618, 515] width 376 height 18
click at [0, 0] on input "Upload a copy of your professional license or certification" at bounding box center [0, 0] width 0 height 0
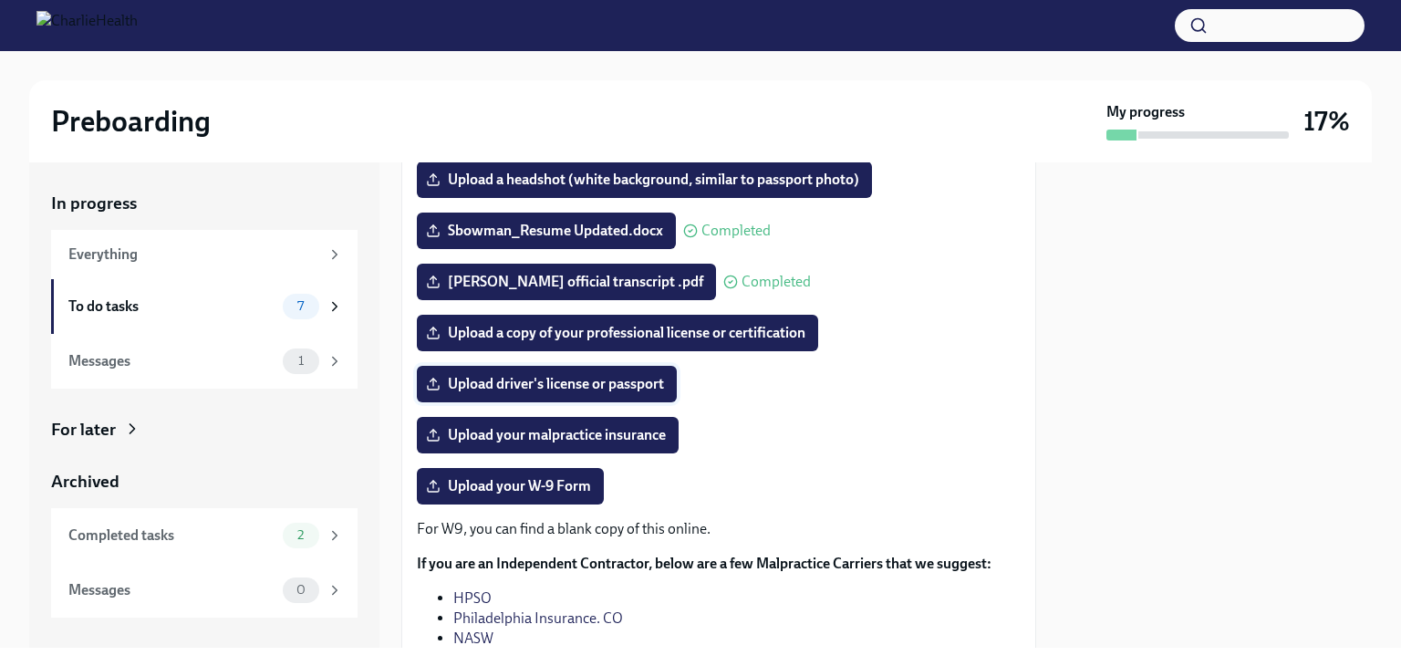
click at [582, 384] on span "Upload driver's license or passport" at bounding box center [547, 384] width 234 height 18
click at [0, 0] on input "Upload driver's license or passport" at bounding box center [0, 0] width 0 height 0
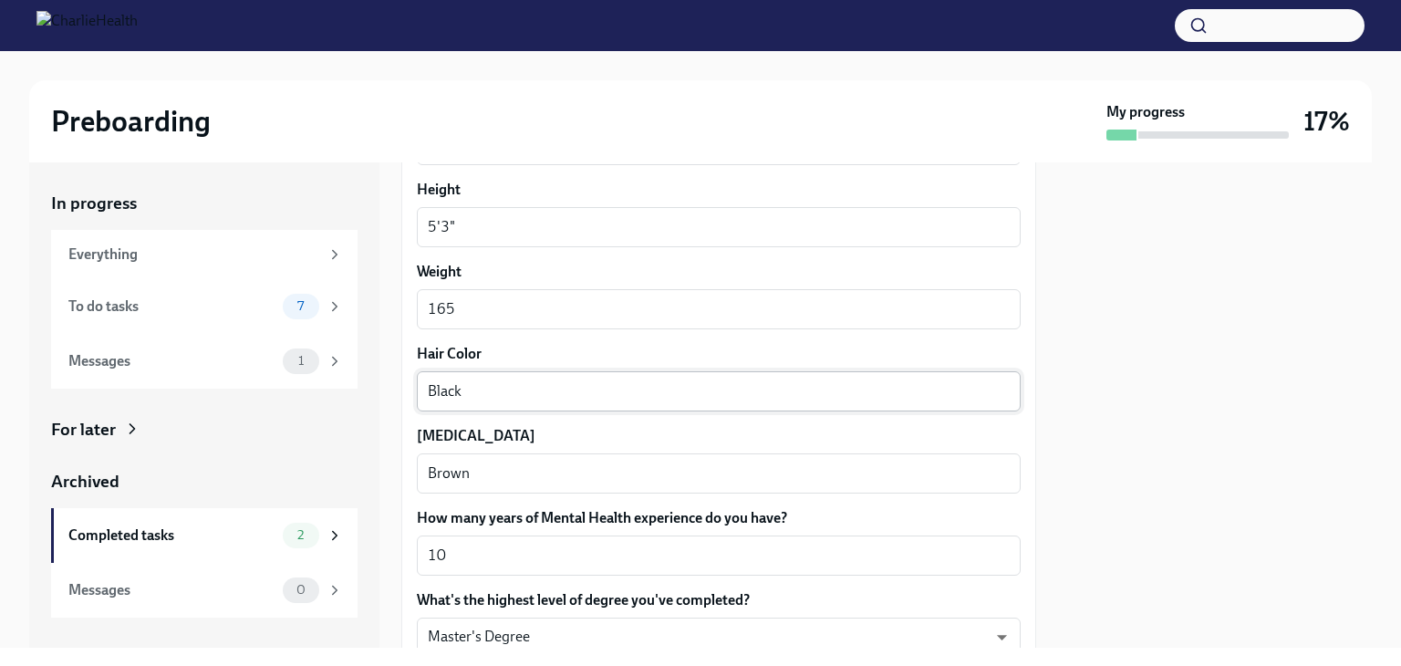
scroll to position [1731, 0]
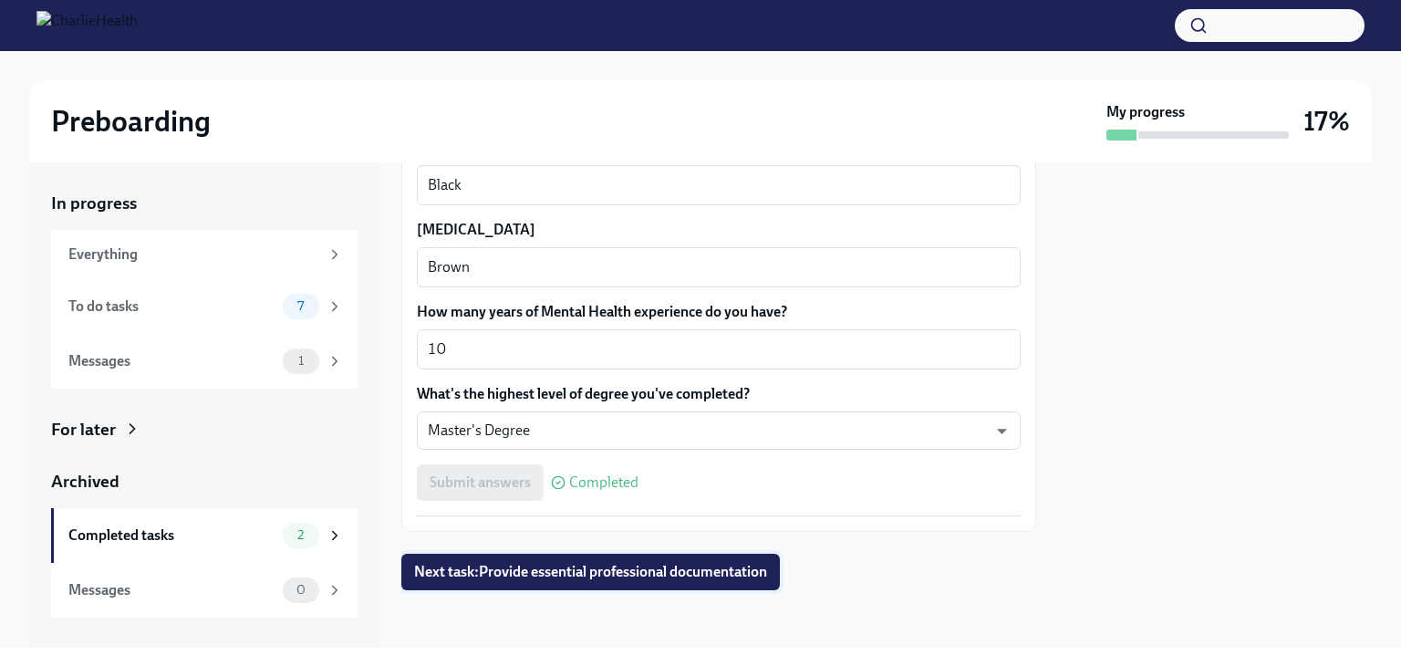
click at [692, 569] on span "Next task : Provide essential professional documentation" at bounding box center [590, 572] width 353 height 18
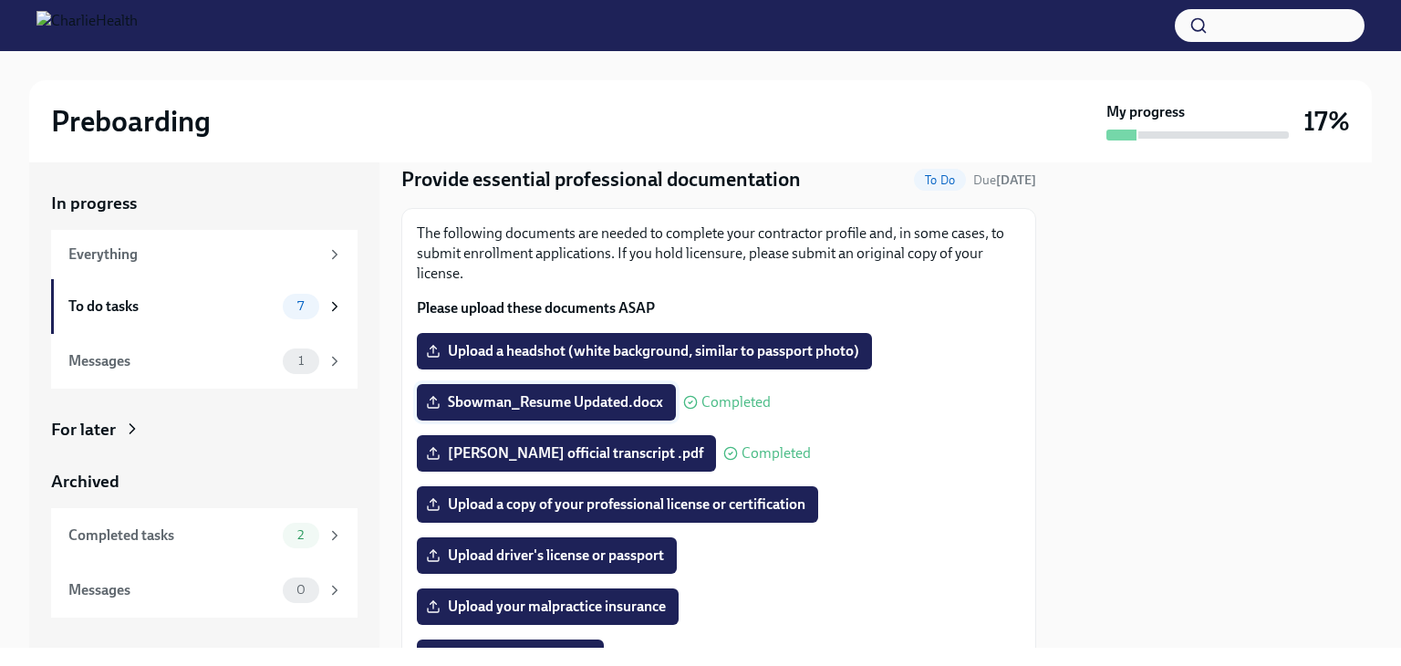
scroll to position [91, 0]
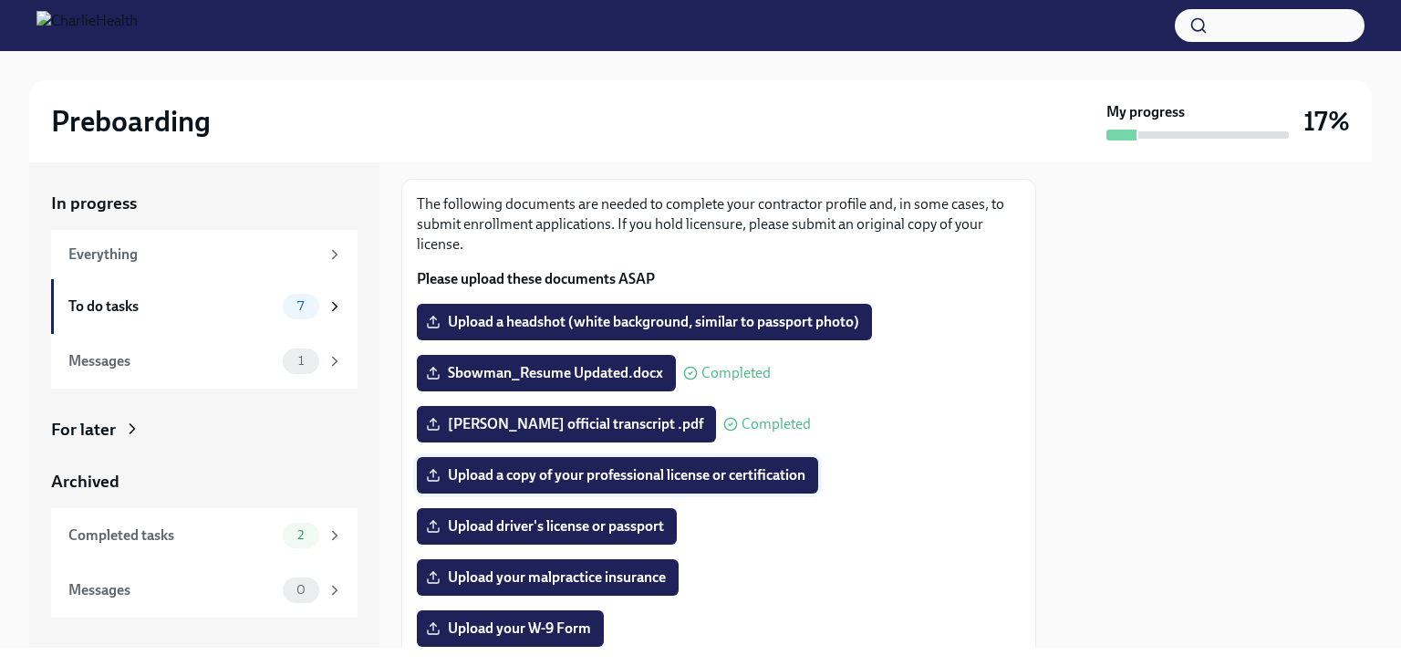
click at [647, 473] on span "Upload a copy of your professional license or certification" at bounding box center [618, 475] width 376 height 18
click at [0, 0] on input "Upload a copy of your professional license or certification" at bounding box center [0, 0] width 0 height 0
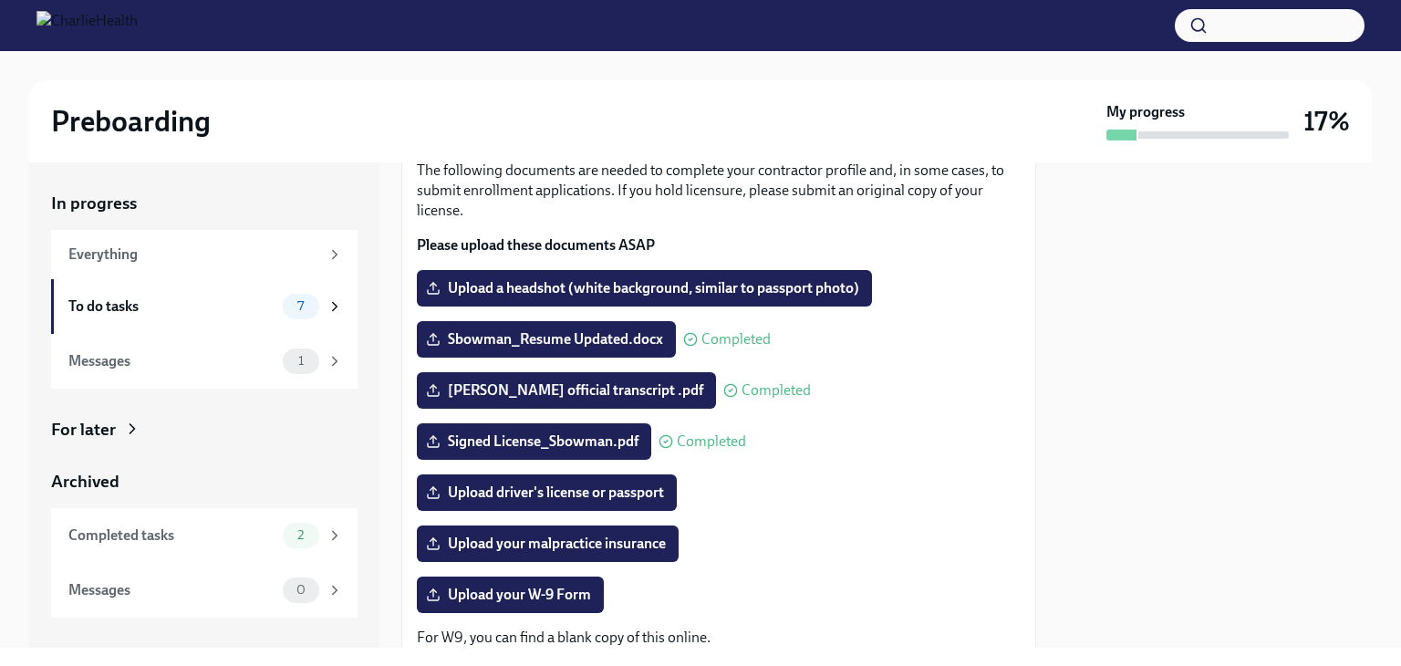
scroll to position [182, 0]
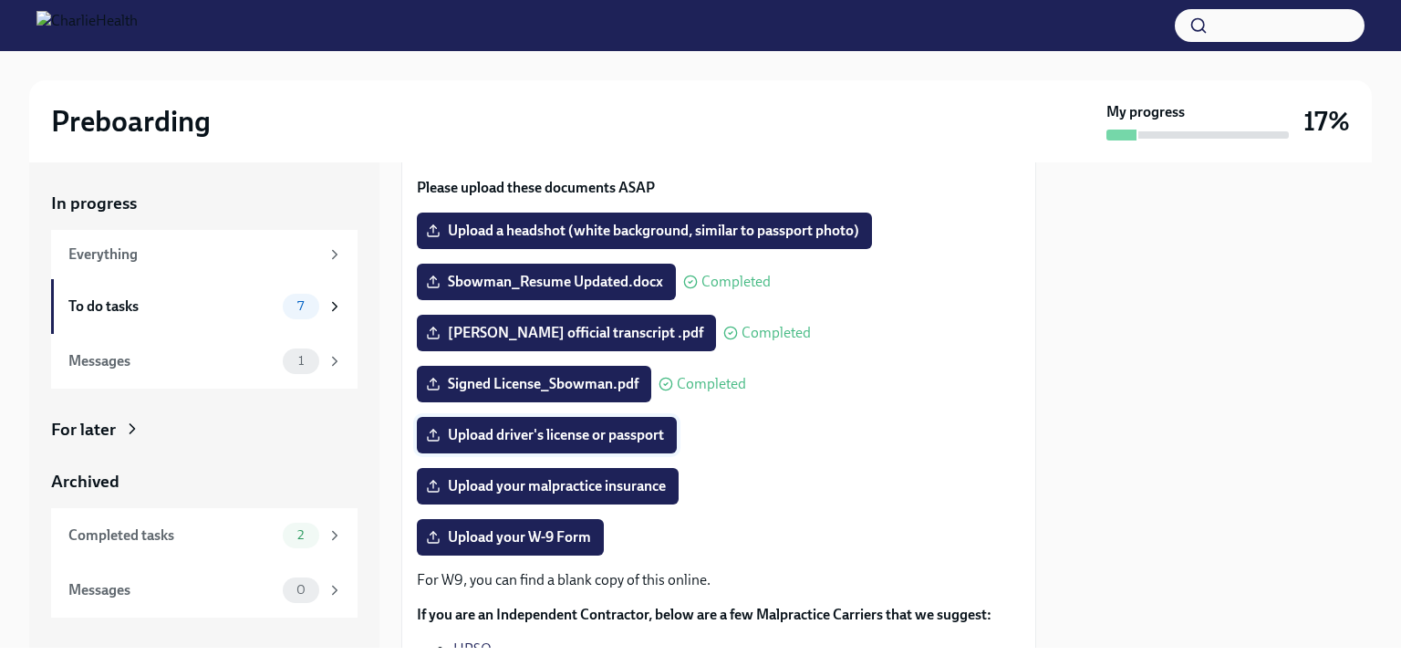
click at [591, 439] on span "Upload driver's license or passport" at bounding box center [547, 435] width 234 height 18
click at [0, 0] on input "Upload driver's license or passport" at bounding box center [0, 0] width 0 height 0
click at [226, 537] on div "Completed tasks" at bounding box center [171, 535] width 207 height 20
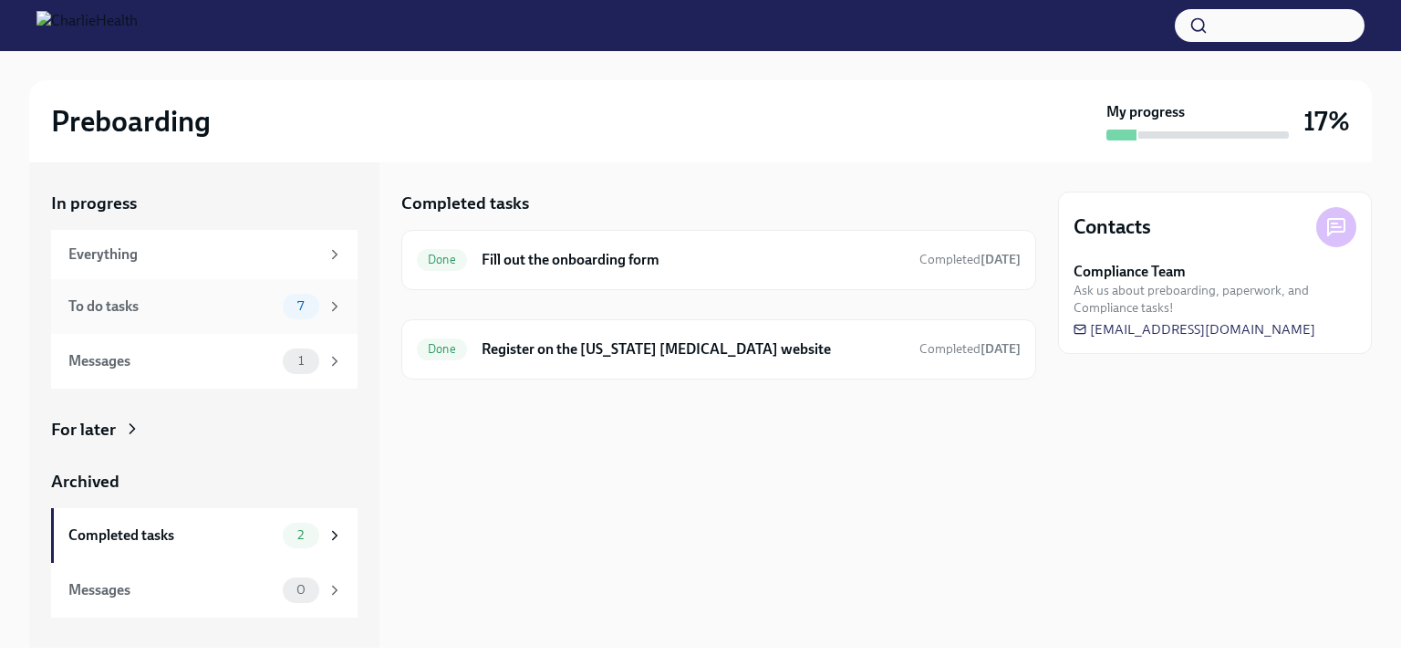
click at [215, 294] on div "To do tasks 7" at bounding box center [205, 307] width 275 height 26
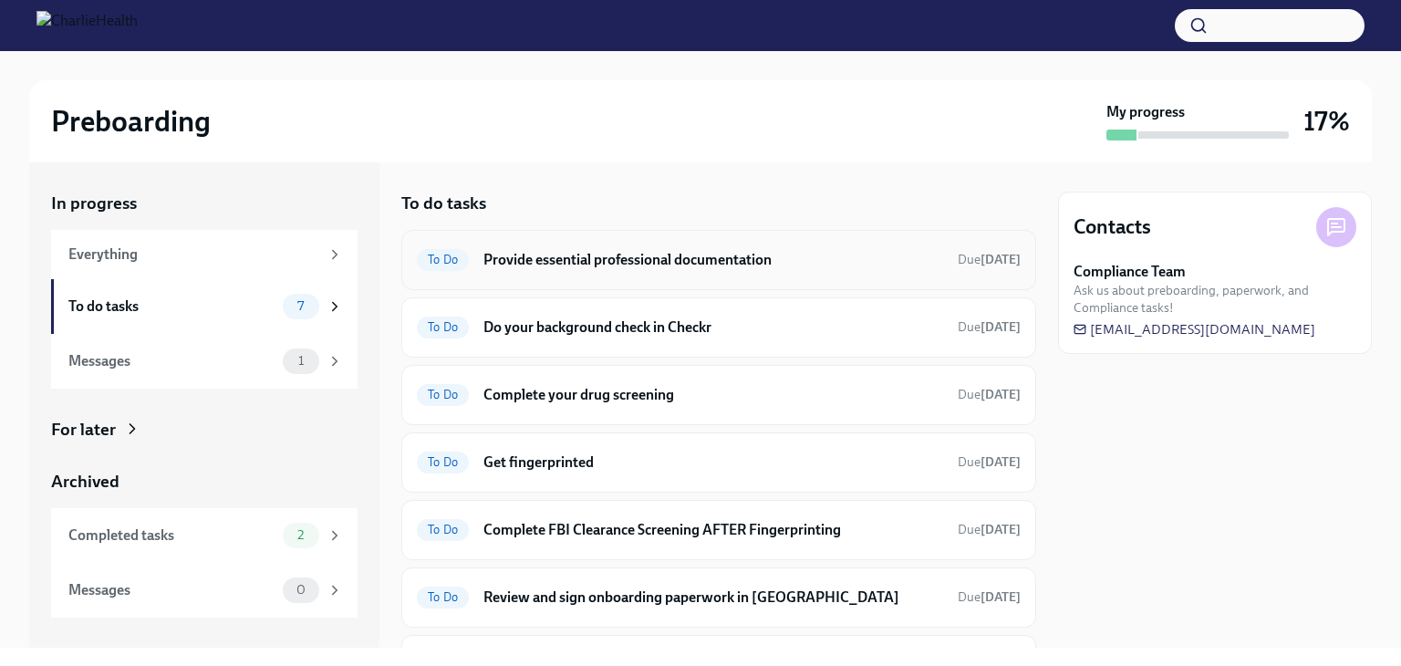
click at [642, 267] on h6 "Provide essential professional documentation" at bounding box center [713, 260] width 460 height 20
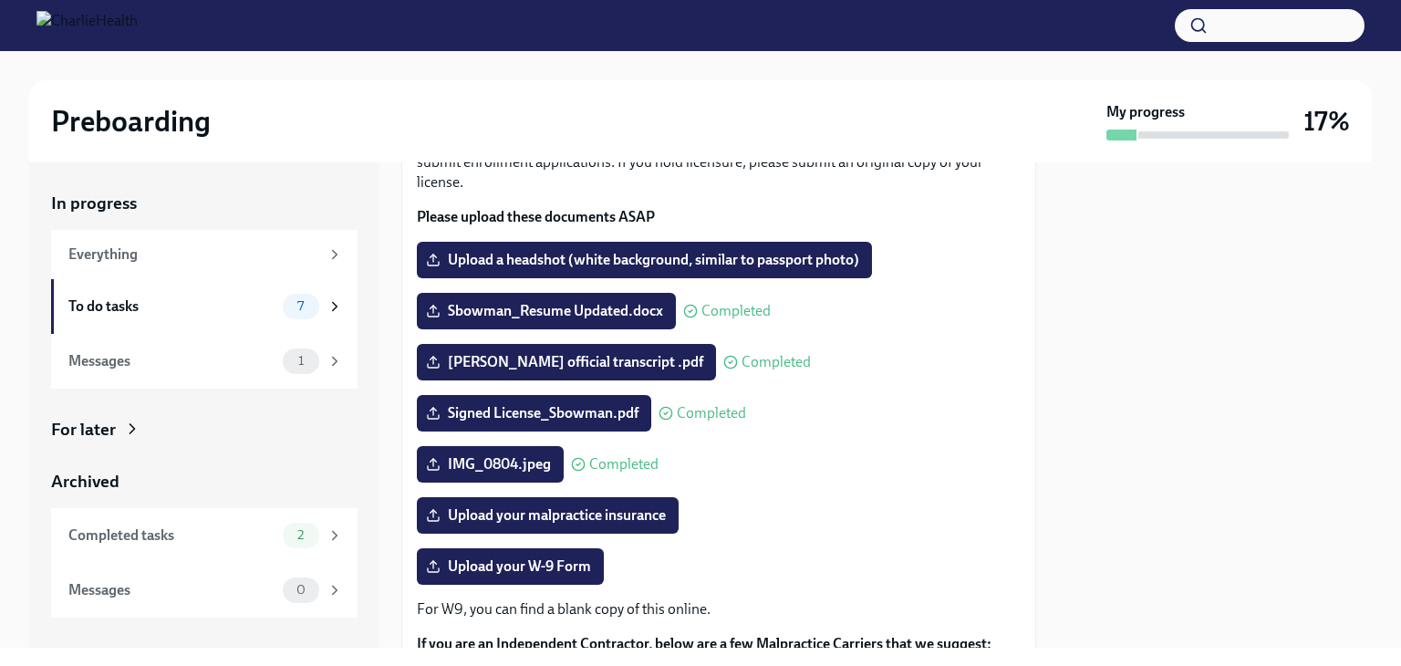
scroll to position [182, 0]
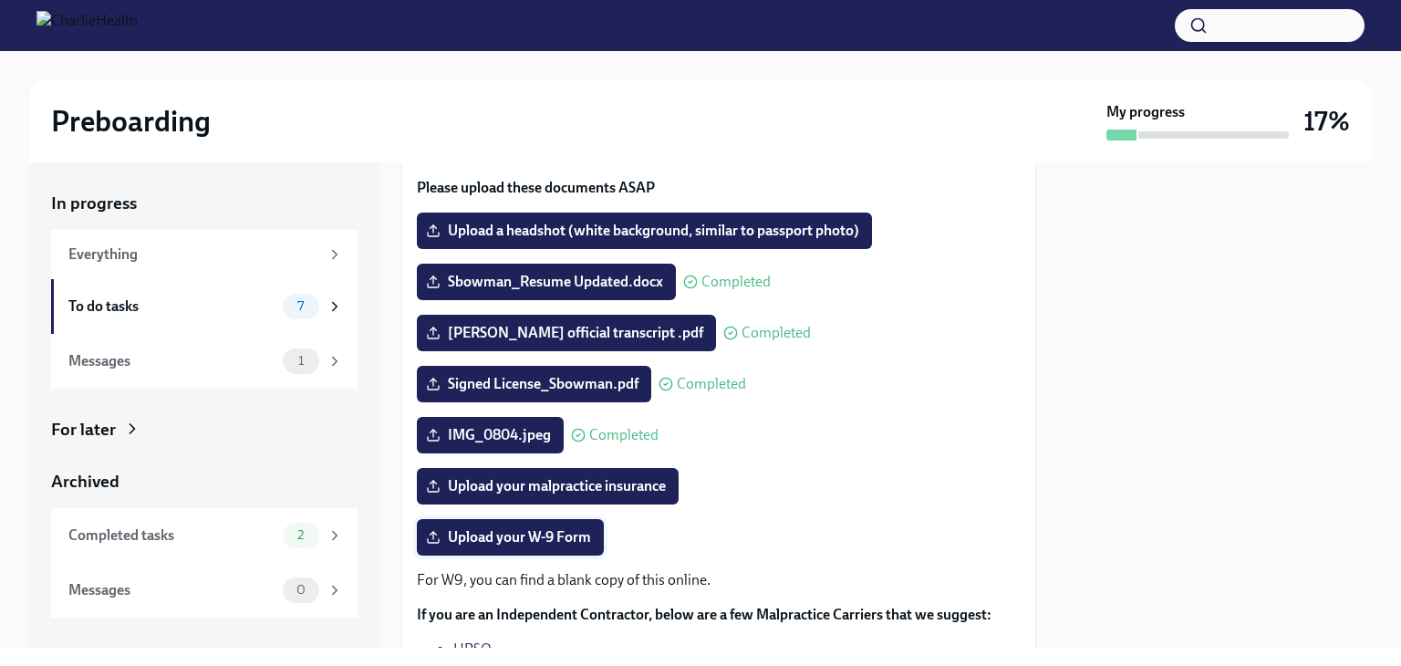
click at [536, 542] on span "Upload your W-9 Form" at bounding box center [510, 537] width 161 height 18
click at [0, 0] on input "Upload your W-9 Form" at bounding box center [0, 0] width 0 height 0
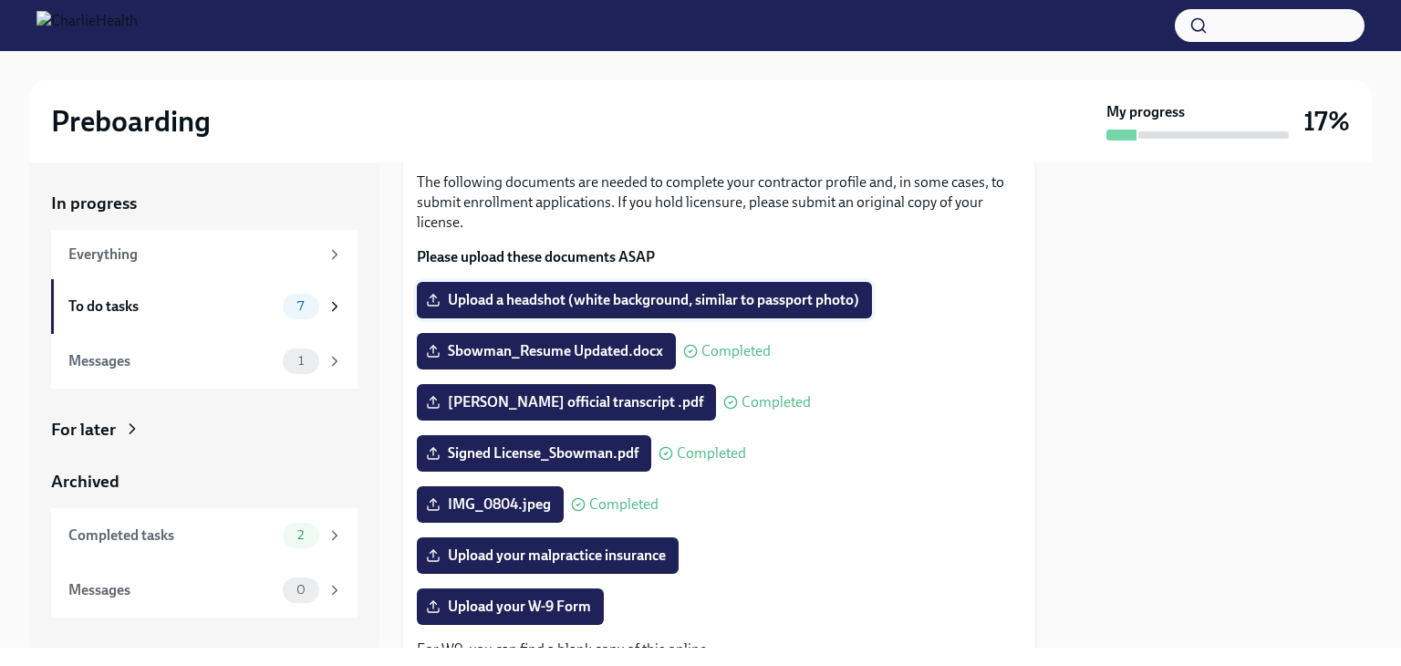
scroll to position [234, 0]
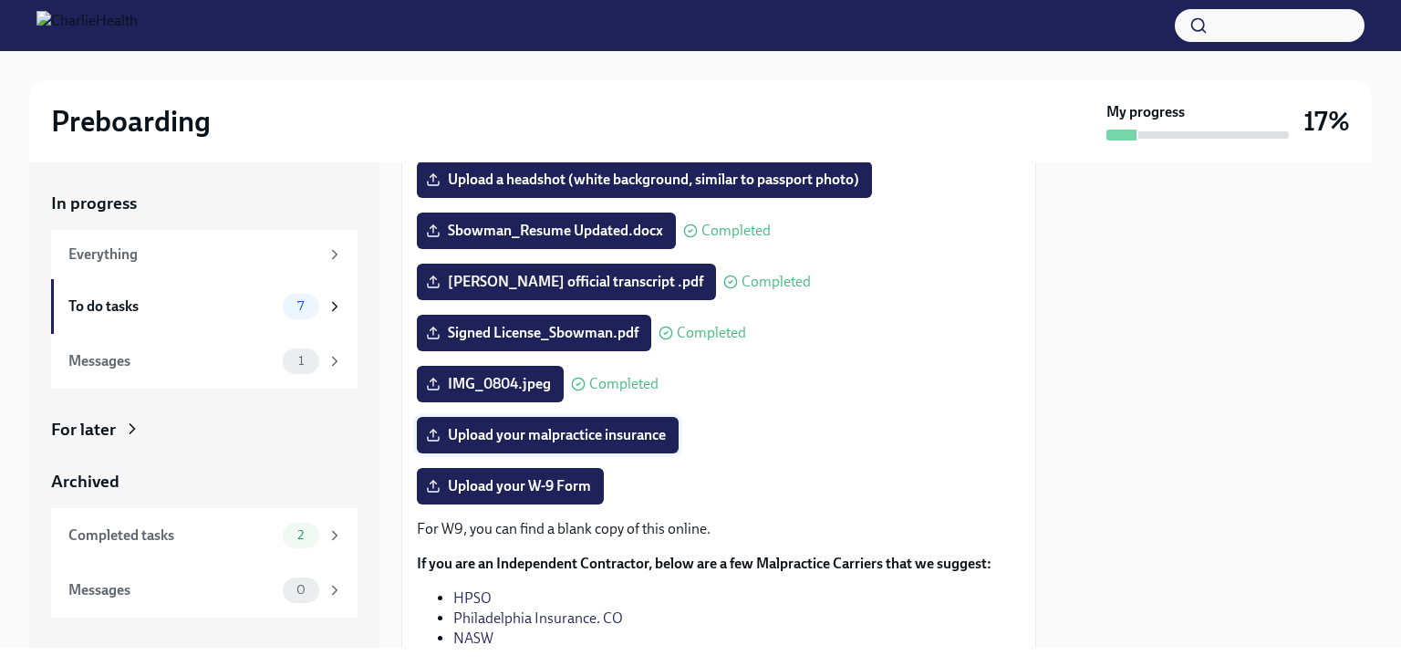
click at [613, 431] on span "Upload your malpractice insurance" at bounding box center [548, 435] width 236 height 18
click at [0, 0] on input "Upload your malpractice insurance" at bounding box center [0, 0] width 0 height 0
drag, startPoint x: 636, startPoint y: 618, endPoint x: 483, endPoint y: 613, distance: 152.4
click at [449, 624] on ul "HPSO Philadelphia Insurance. CO NASW" at bounding box center [719, 618] width 604 height 60
drag, startPoint x: 508, startPoint y: 593, endPoint x: 460, endPoint y: 597, distance: 48.5
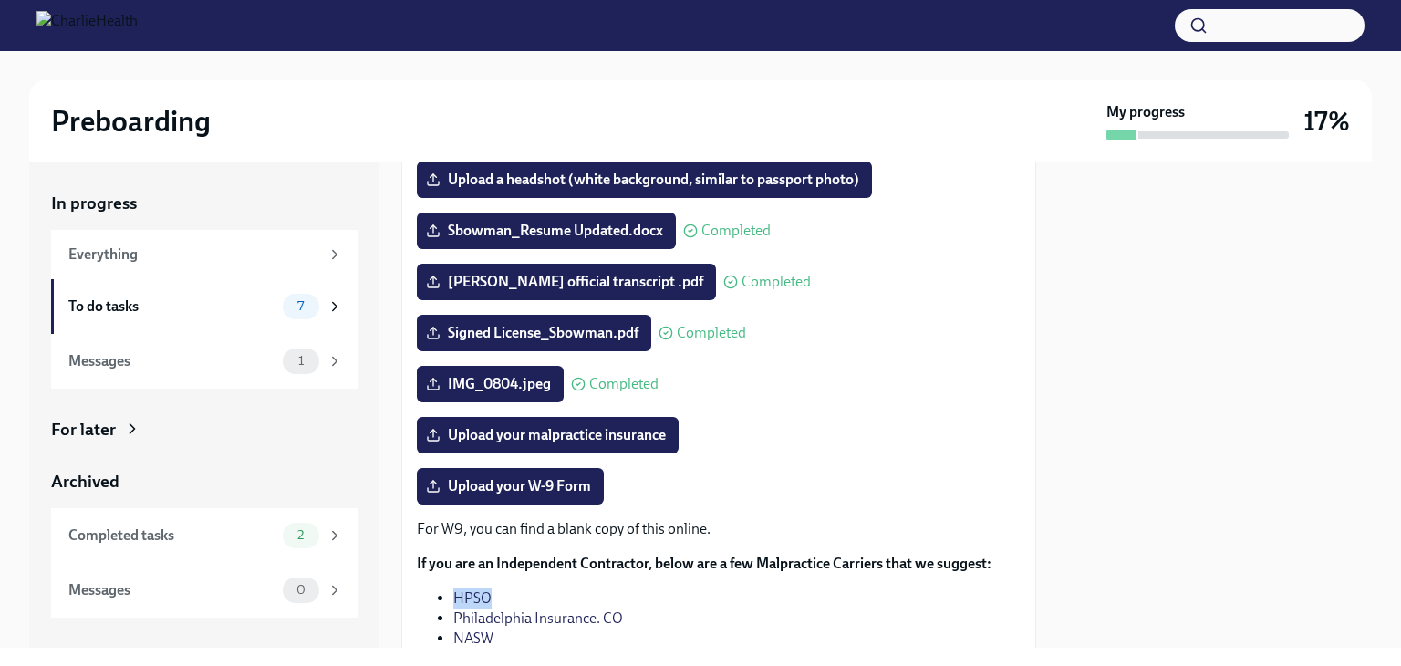
click at [456, 597] on li "HPSO" at bounding box center [736, 598] width 567 height 20
copy link "HPSO"
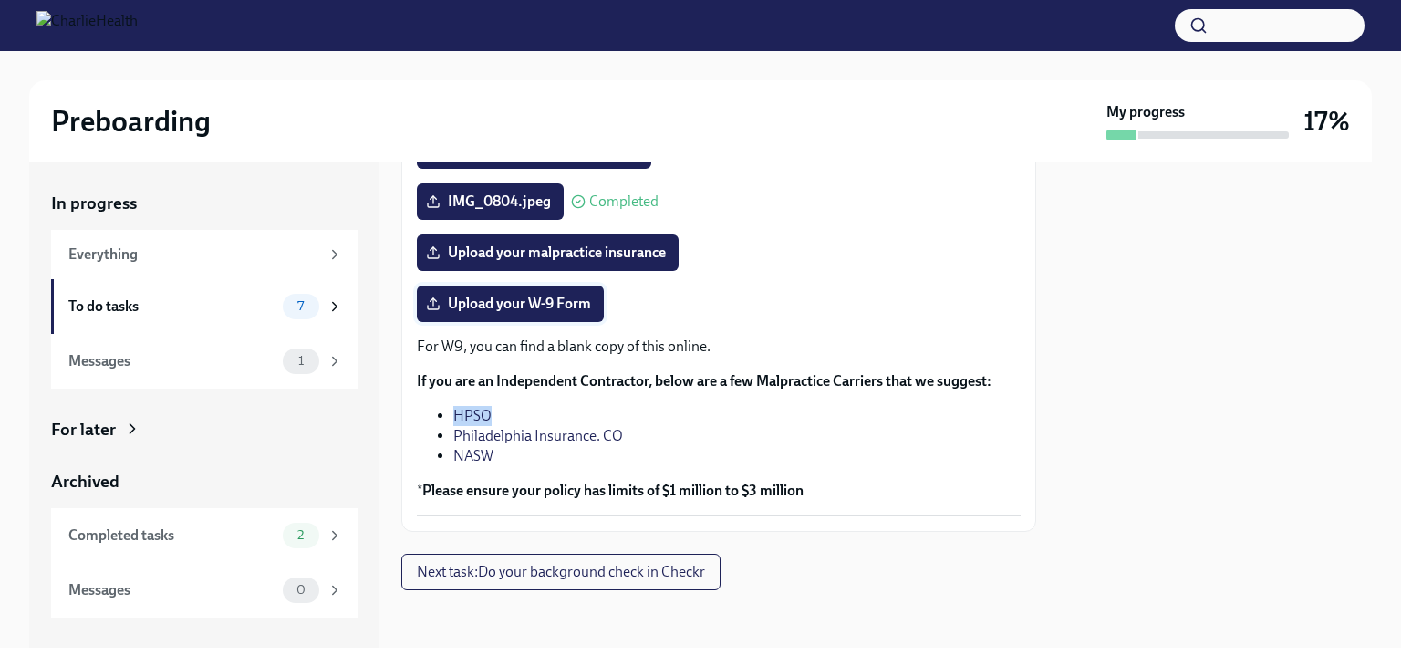
scroll to position [325, 0]
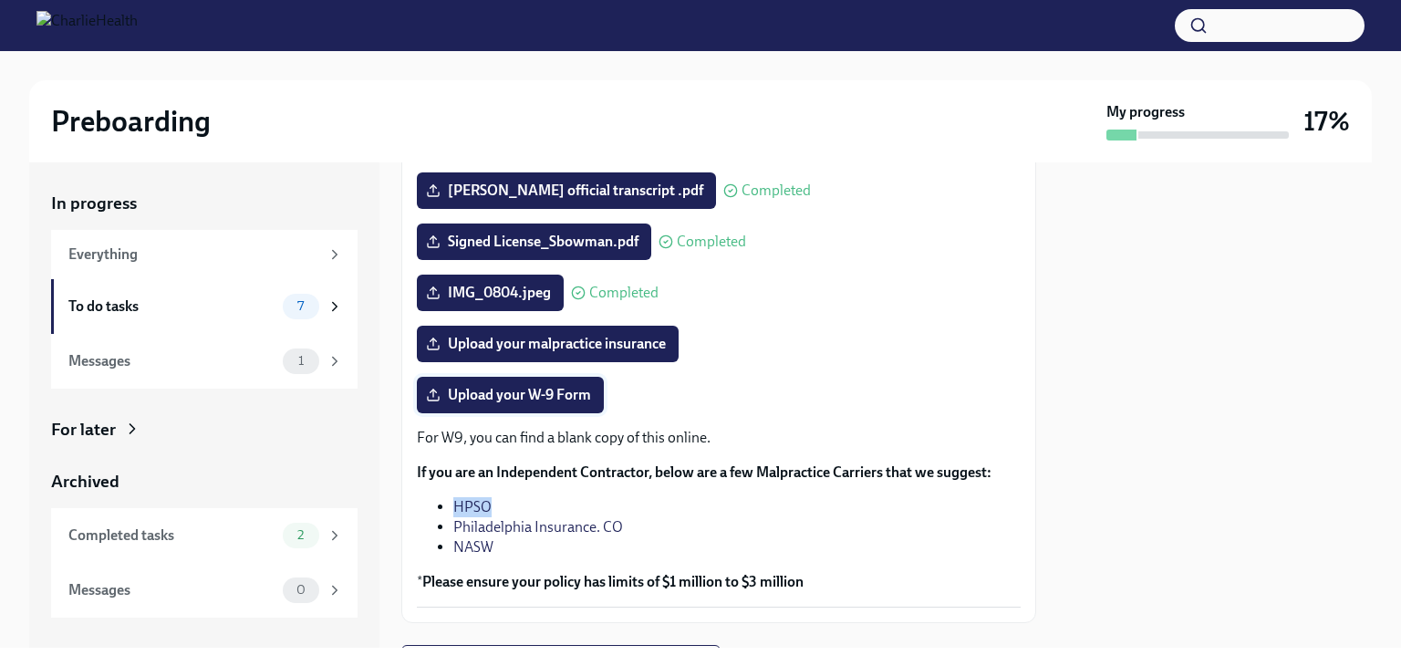
click at [584, 389] on span "Upload your W-9 Form" at bounding box center [510, 395] width 161 height 18
click at [0, 0] on input "Upload your W-9 Form" at bounding box center [0, 0] width 0 height 0
drag, startPoint x: 286, startPoint y: 22, endPoint x: 106, endPoint y: 34, distance: 180.1
click at [106, 34] on div at bounding box center [700, 25] width 1401 height 51
click at [522, 395] on span "Upload your W-9 Form" at bounding box center [510, 395] width 161 height 18
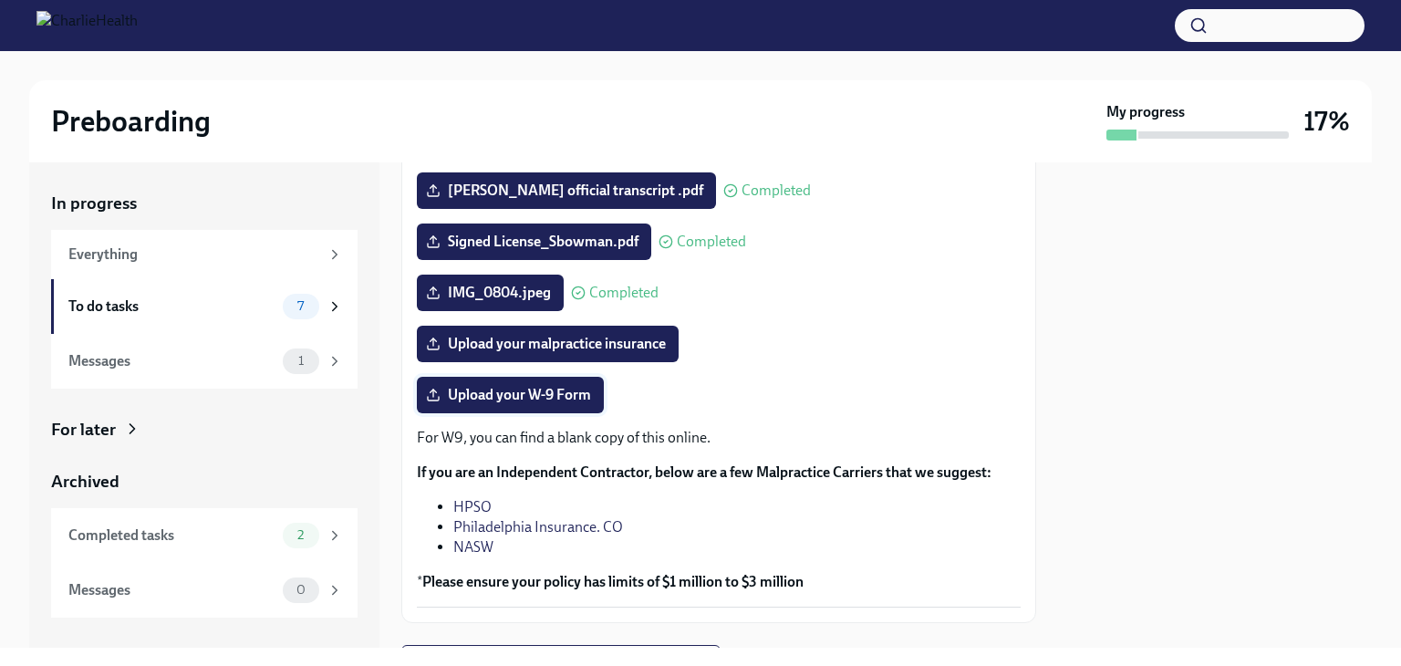
click at [0, 0] on input "Upload your W-9 Form" at bounding box center [0, 0] width 0 height 0
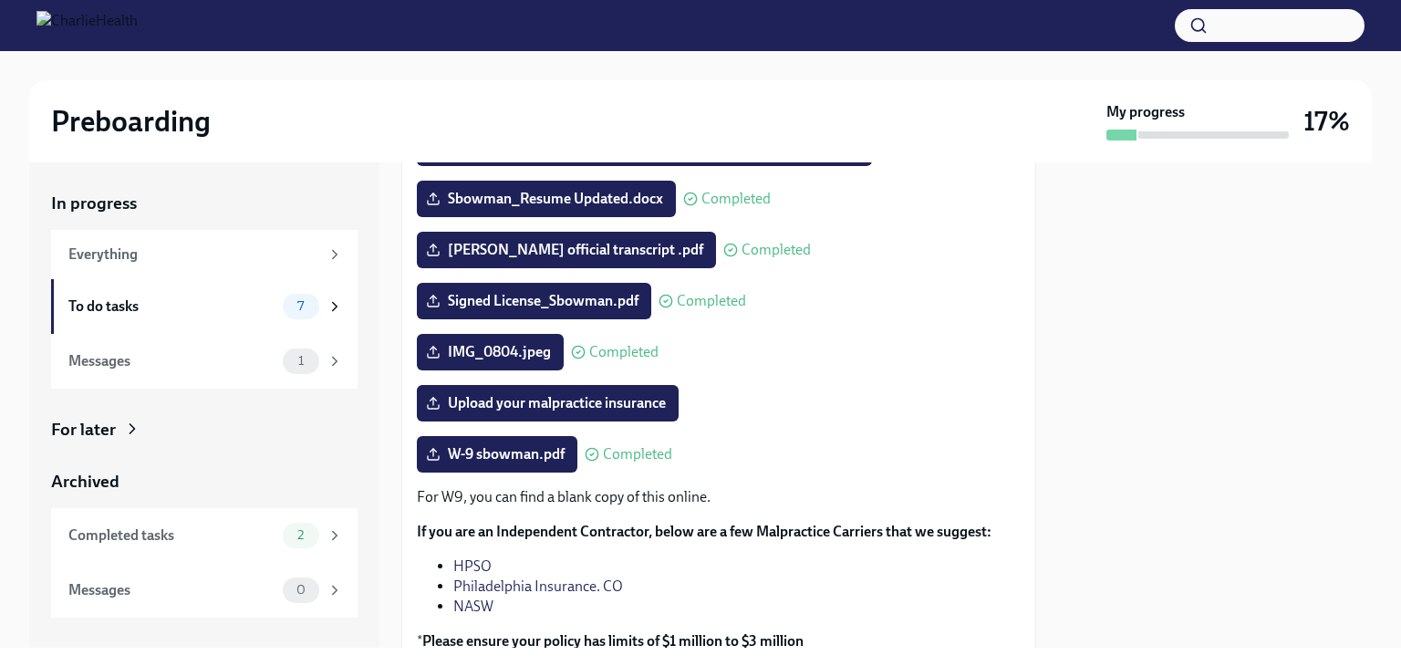
scroll to position [234, 0]
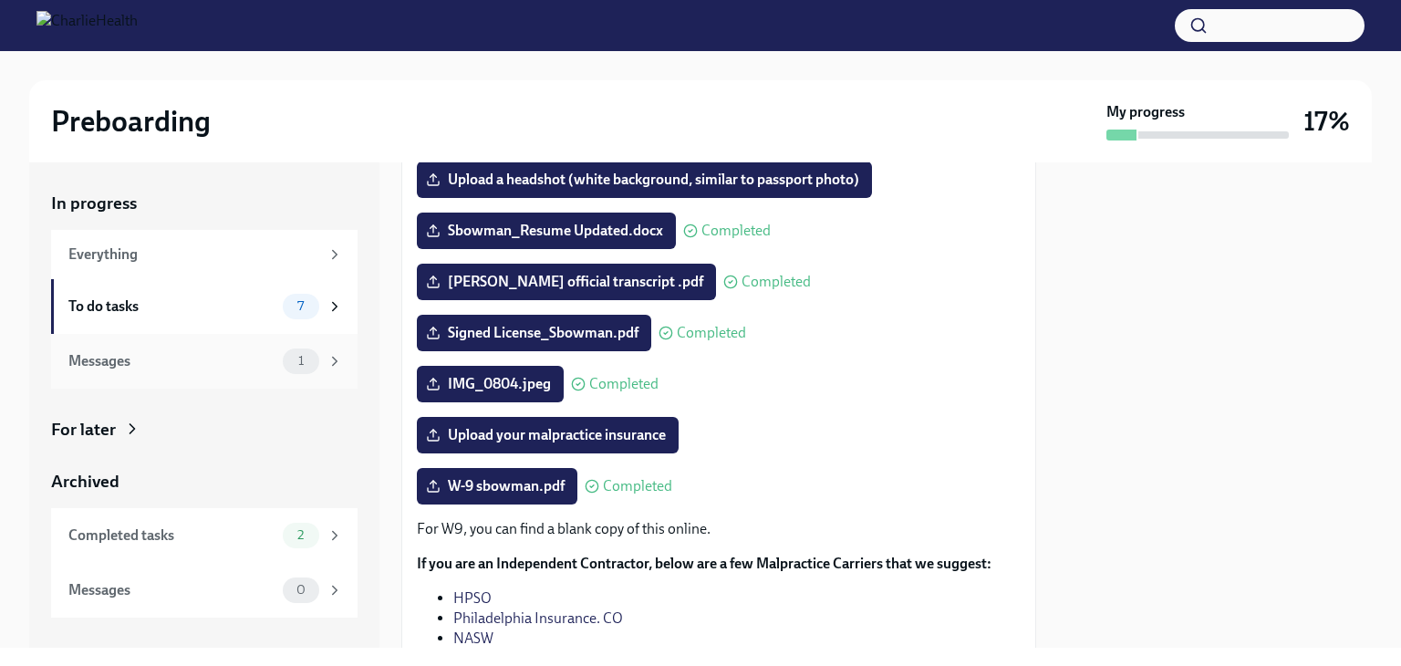
click at [230, 366] on div "Messages" at bounding box center [171, 361] width 207 height 20
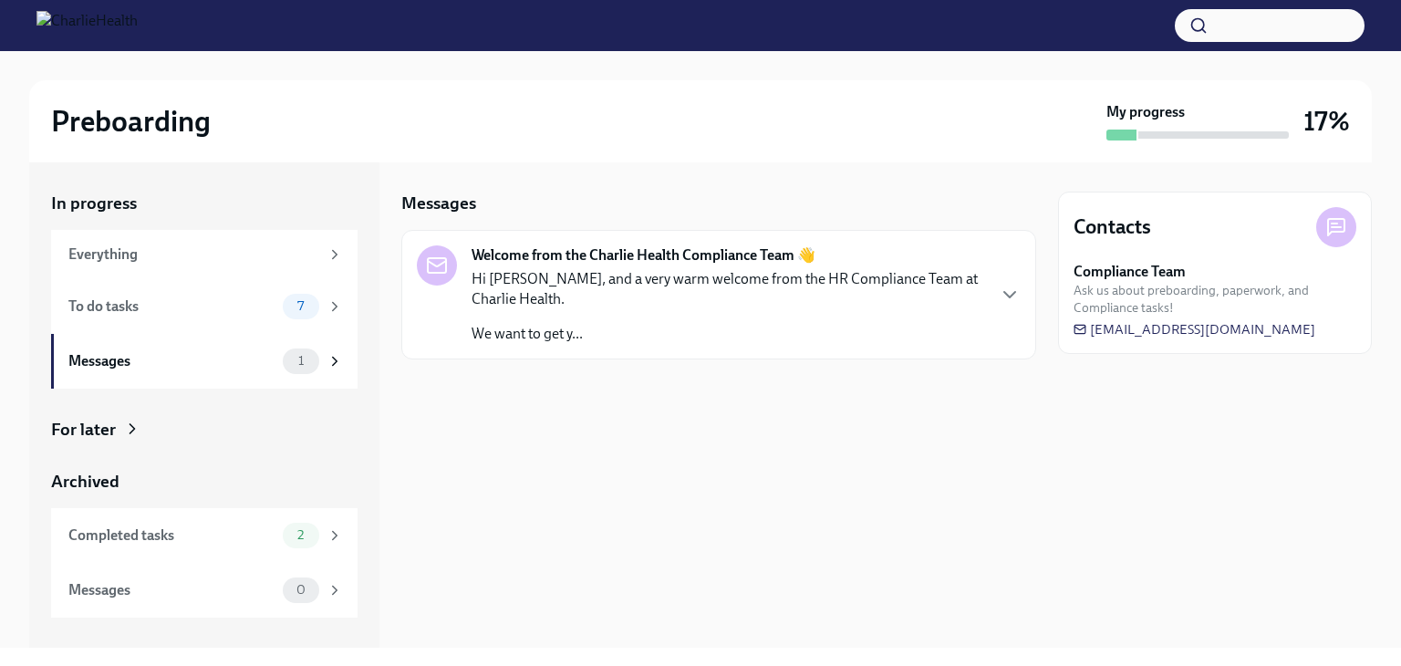
click at [636, 310] on div "Hi Shanece, and a very warm welcome from the HR Compliance Team at Charlie Heal…" at bounding box center [728, 306] width 513 height 75
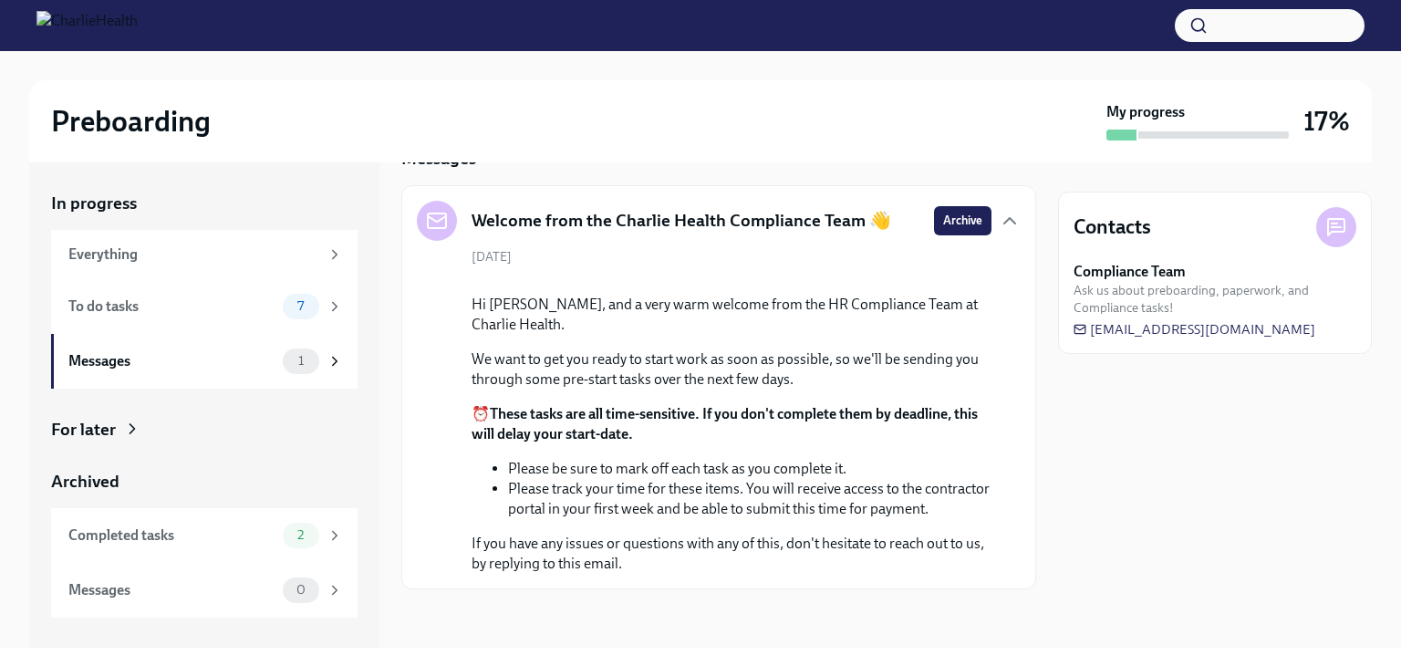
scroll to position [182, 0]
click at [259, 306] on div "To do tasks" at bounding box center [171, 306] width 207 height 20
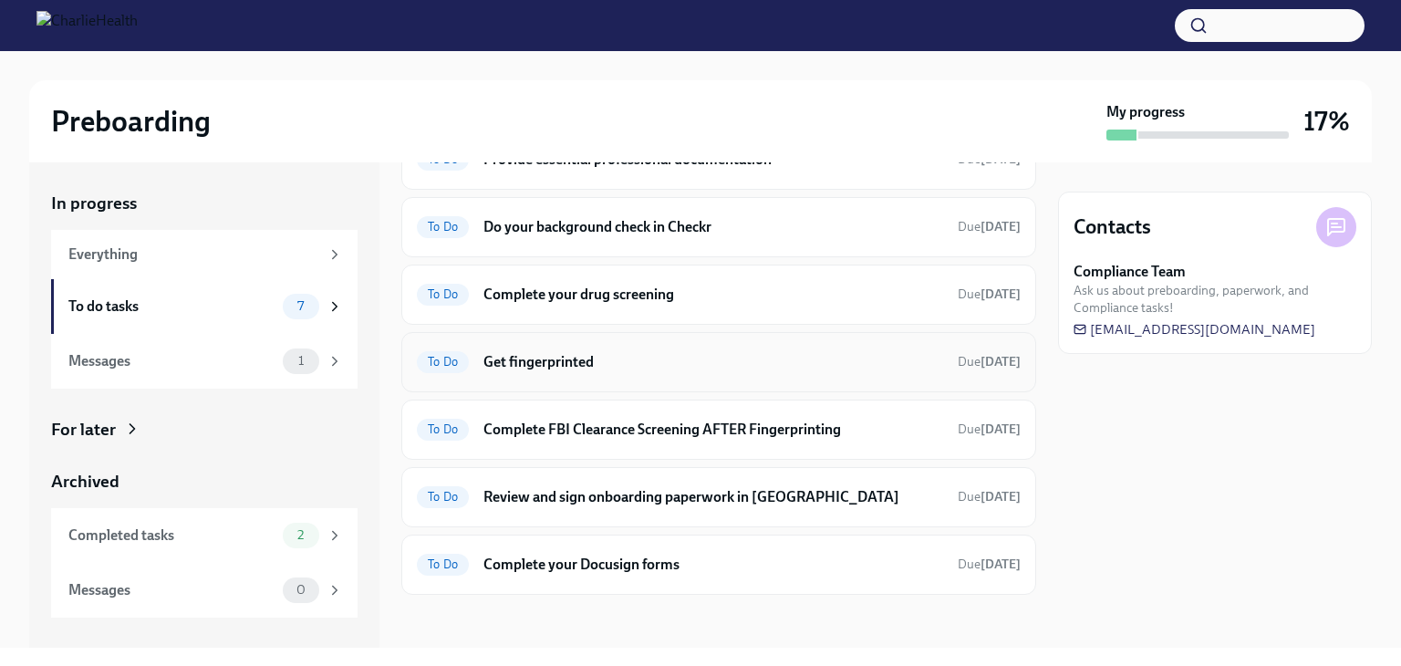
scroll to position [102, 0]
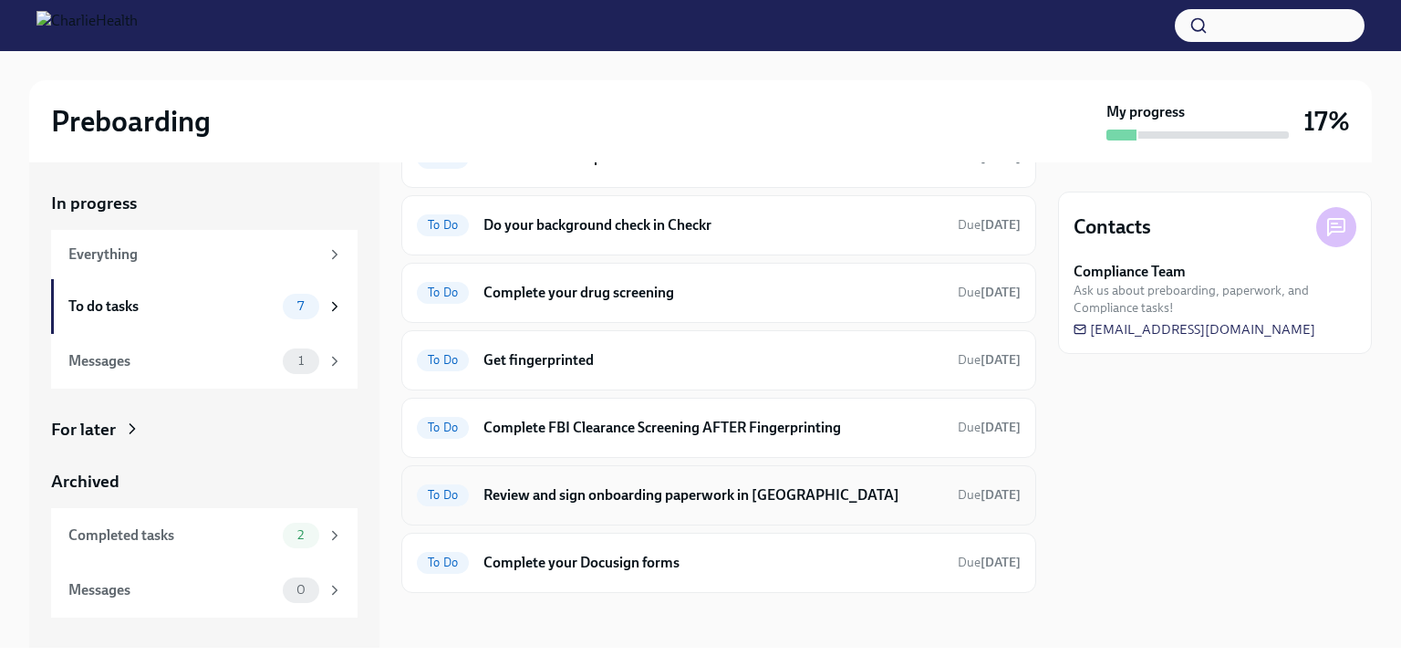
click at [707, 493] on h6 "Review and sign onboarding paperwork in UKG" at bounding box center [713, 495] width 460 height 20
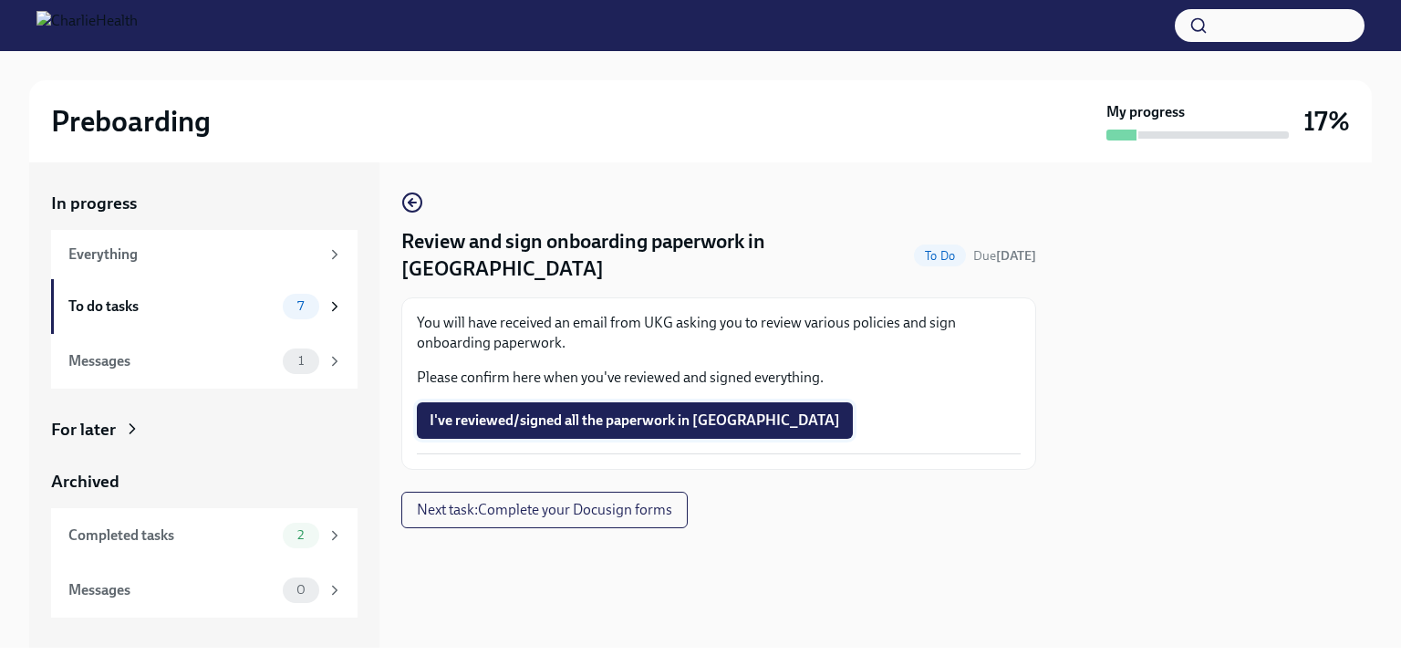
click at [514, 411] on span "I've reviewed/signed all the paperwork in UKG" at bounding box center [635, 420] width 410 height 18
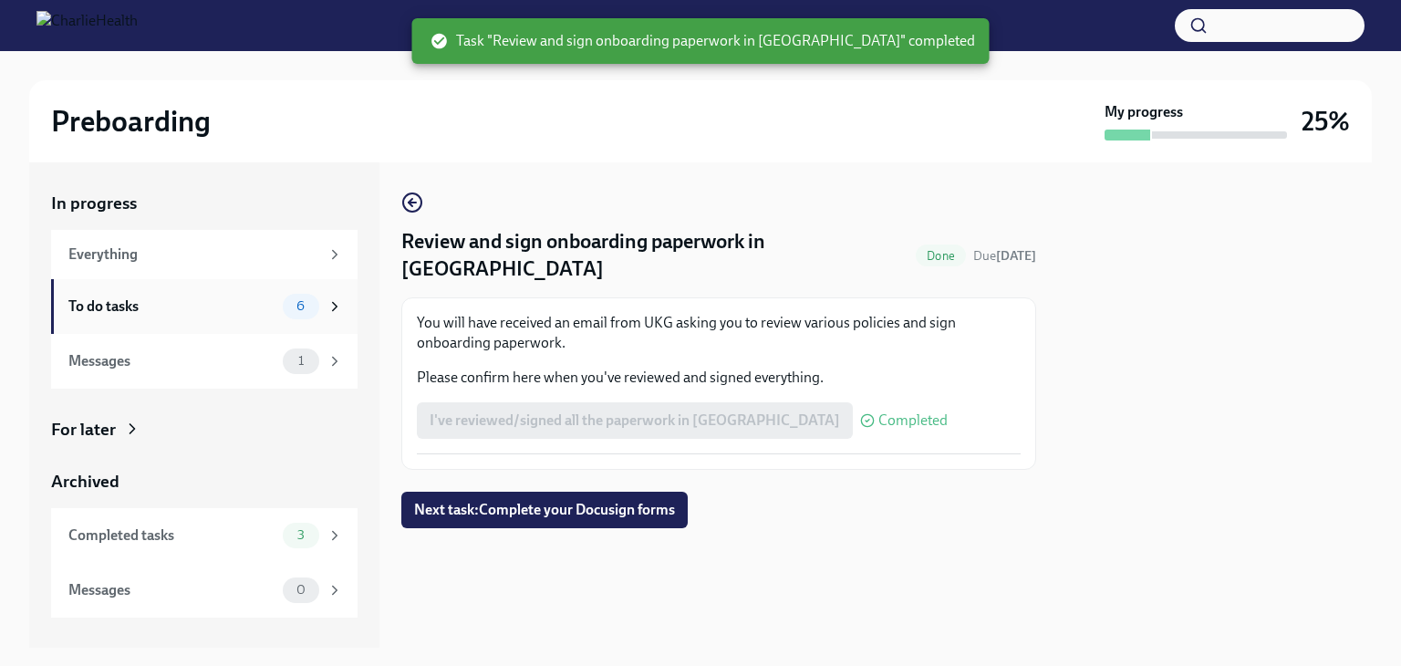
click at [236, 313] on div "To do tasks" at bounding box center [171, 306] width 207 height 20
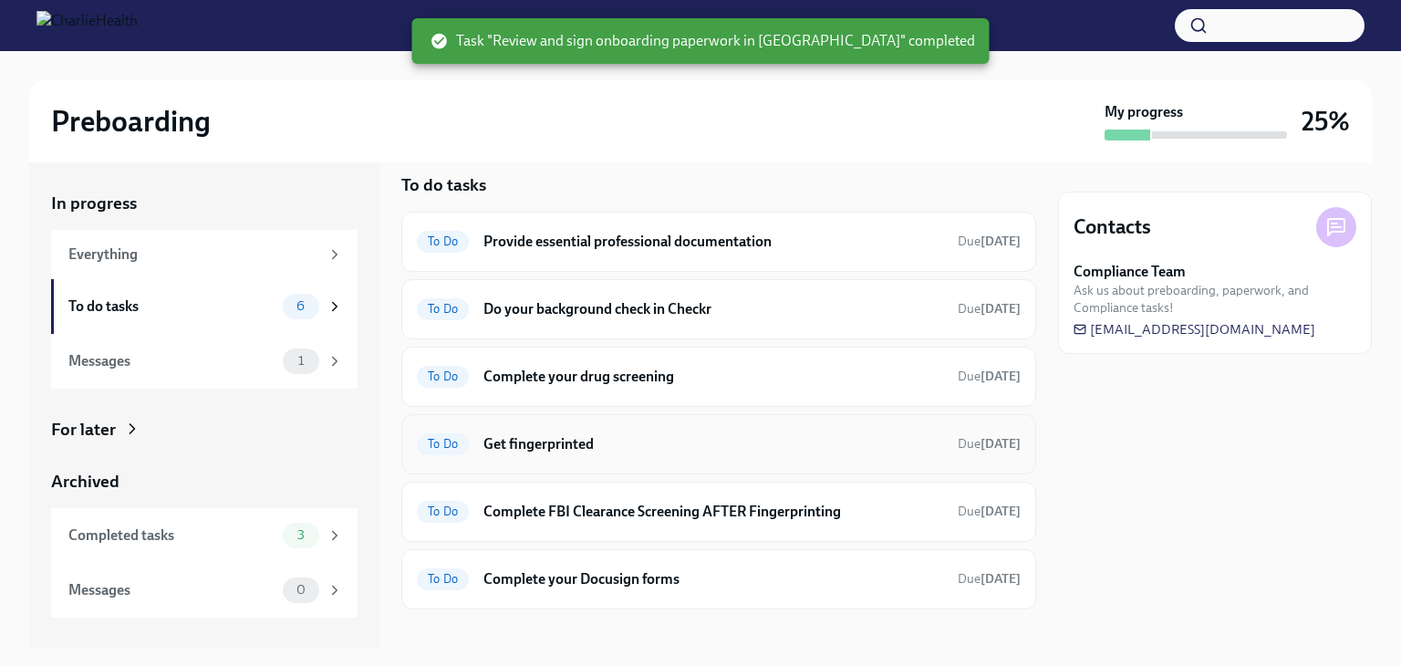
scroll to position [36, 0]
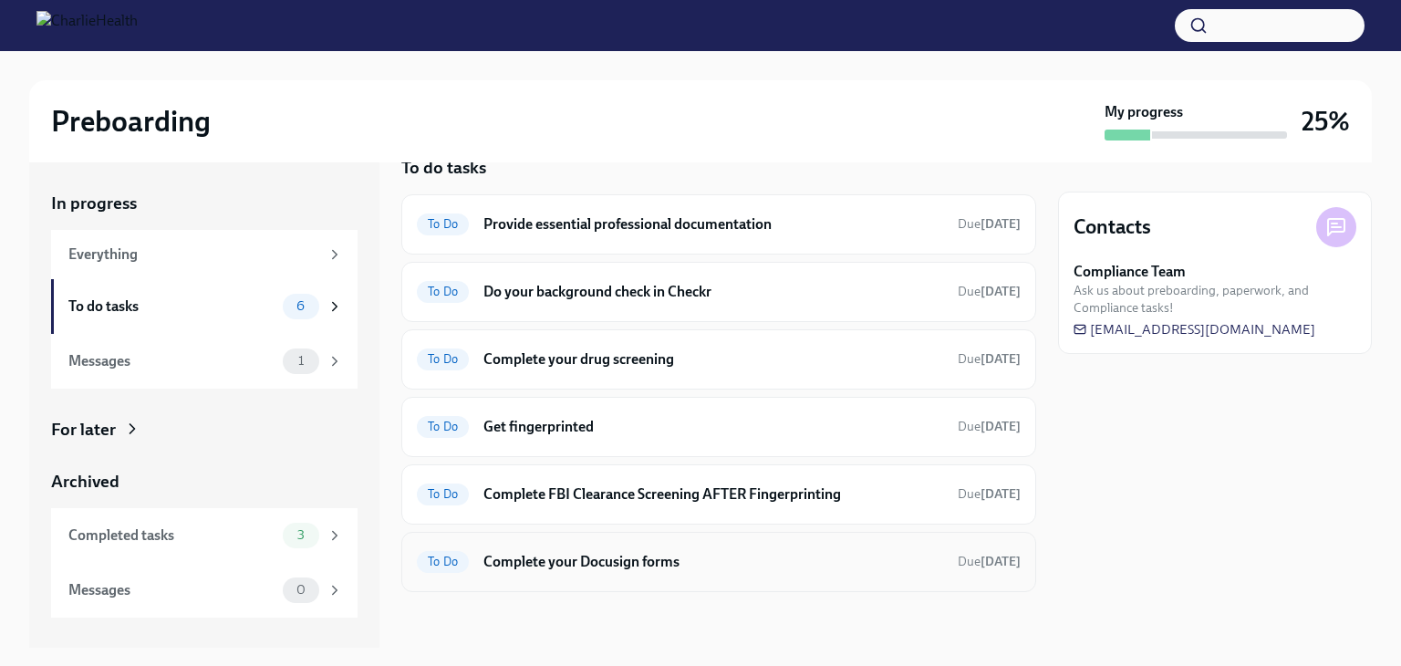
click at [637, 569] on div "To Do Complete your Docusign forms Due in 6 days" at bounding box center [719, 561] width 604 height 29
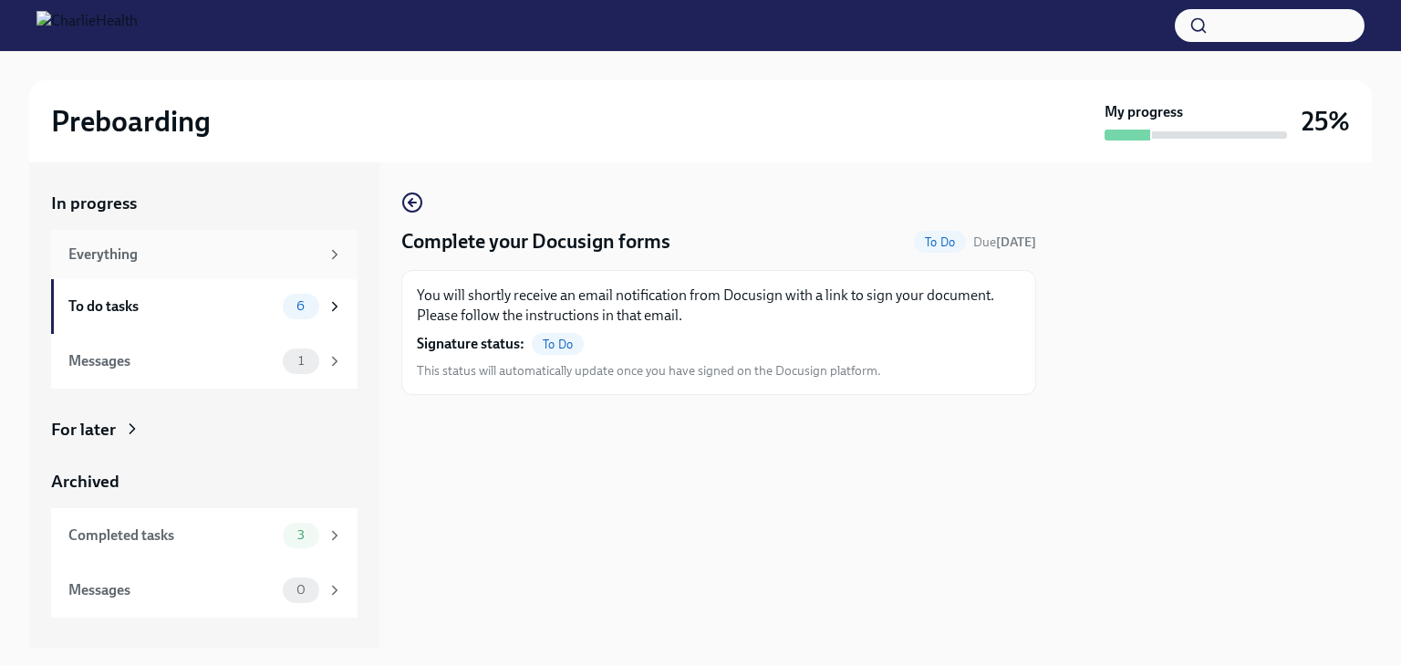
click at [131, 259] on div "Everything" at bounding box center [193, 254] width 251 height 20
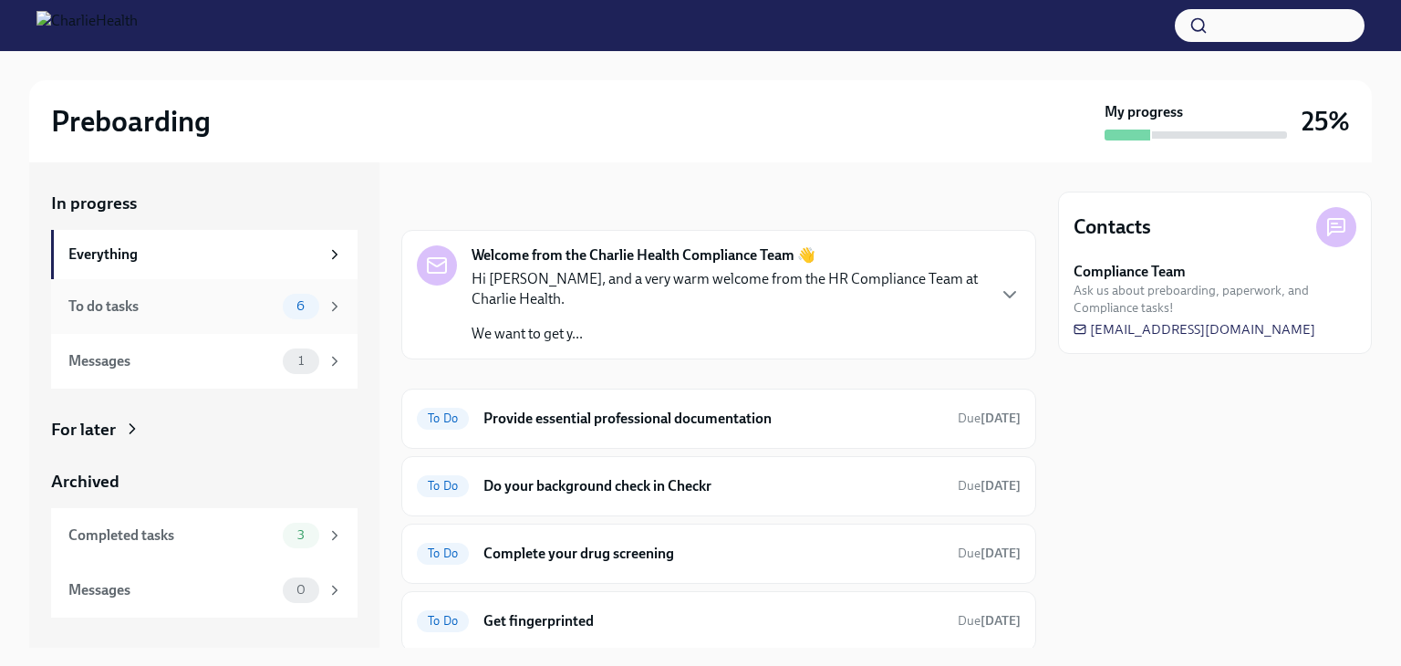
click at [201, 307] on div "To do tasks" at bounding box center [171, 306] width 207 height 20
